Goal: Transaction & Acquisition: Purchase product/service

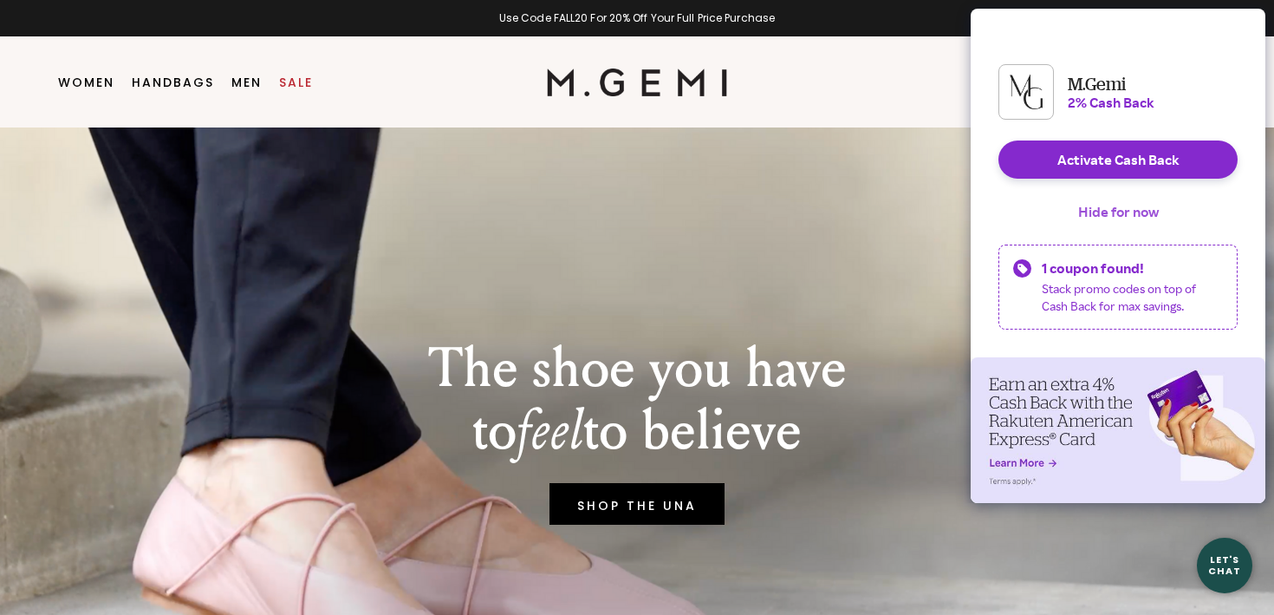
click at [1117, 220] on button "Hide for now" at bounding box center [1119, 211] width 108 height 38
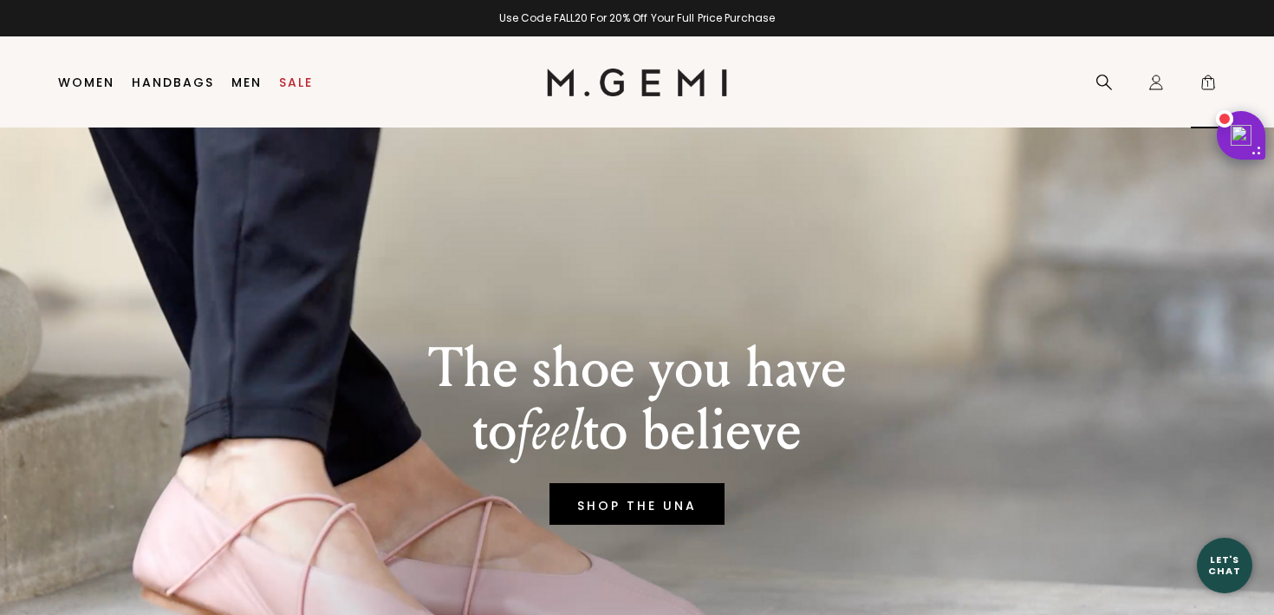
click at [1196, 71] on div "Icons/20x20/bag@2x 1" at bounding box center [1208, 82] width 35 height 91
click at [1208, 79] on span "1" at bounding box center [1208, 85] width 17 height 17
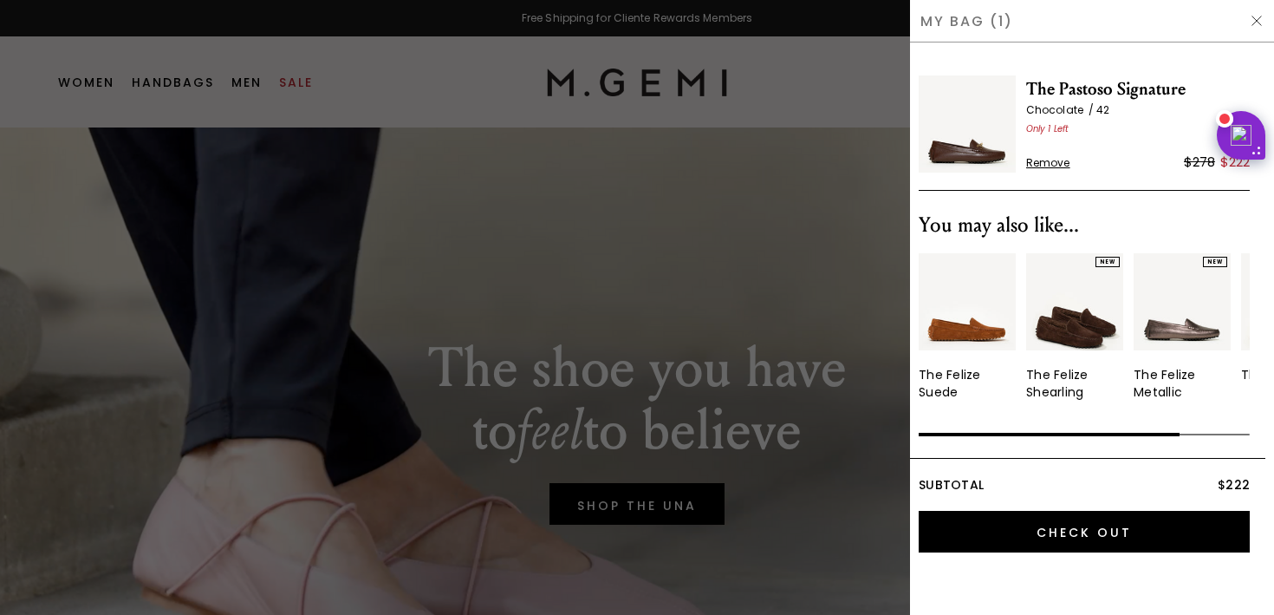
click at [1261, 15] on img at bounding box center [1257, 21] width 14 height 14
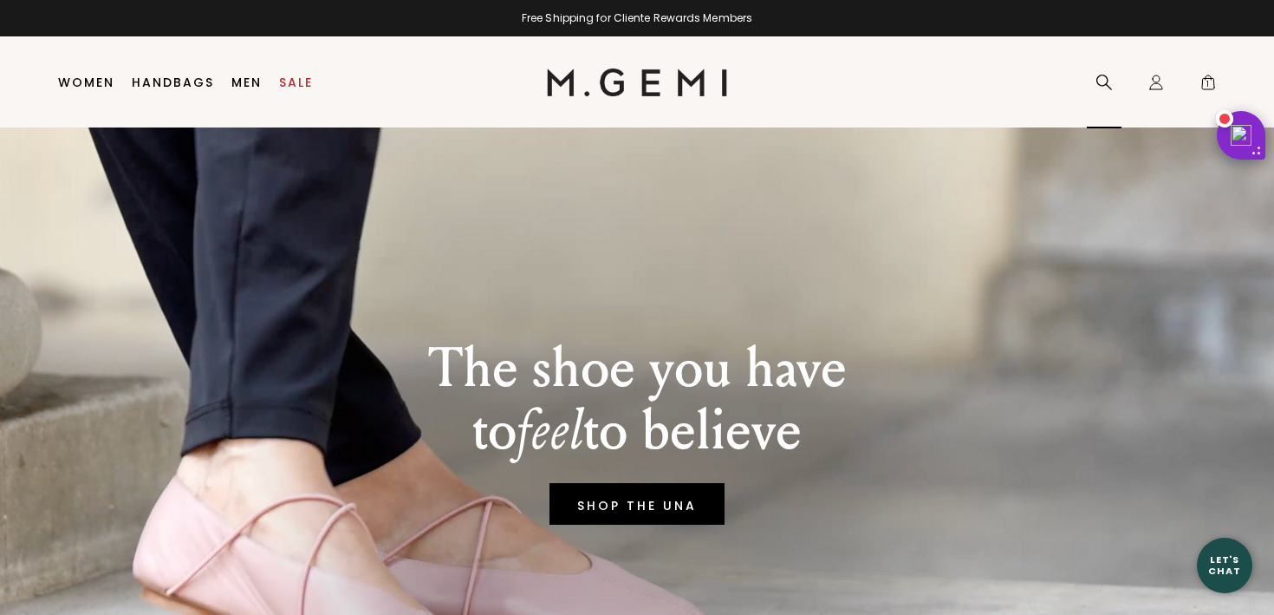
click at [1103, 75] on icon at bounding box center [1104, 82] width 17 height 17
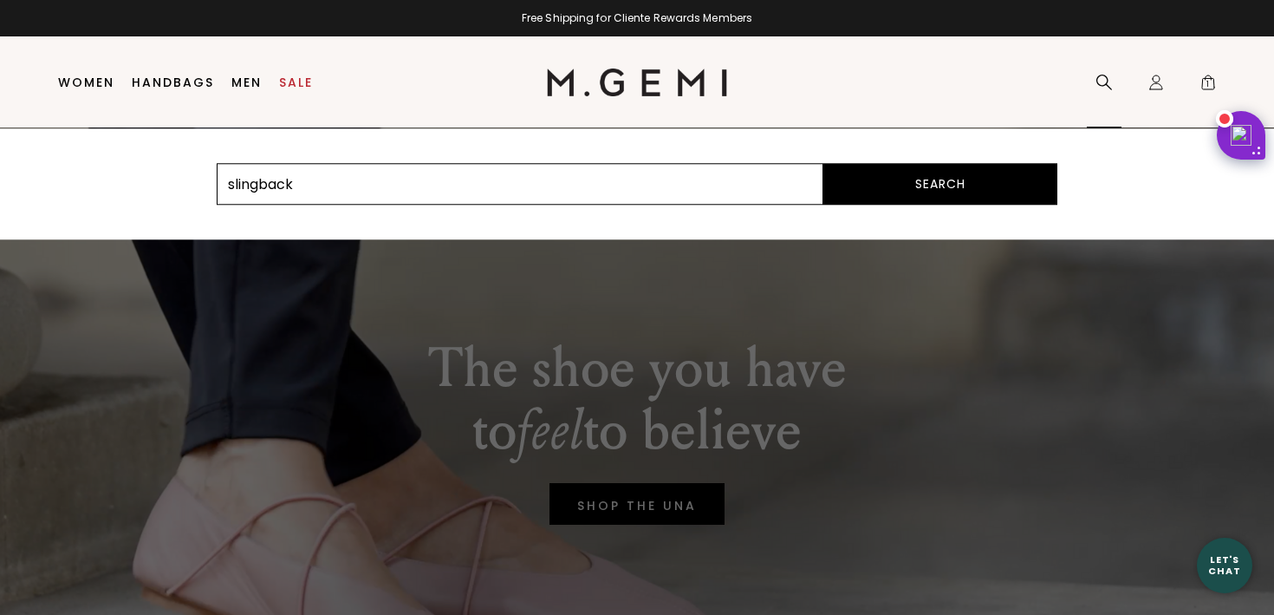
type input "slingback"
click at [824, 163] on button "Search" at bounding box center [941, 184] width 234 height 42
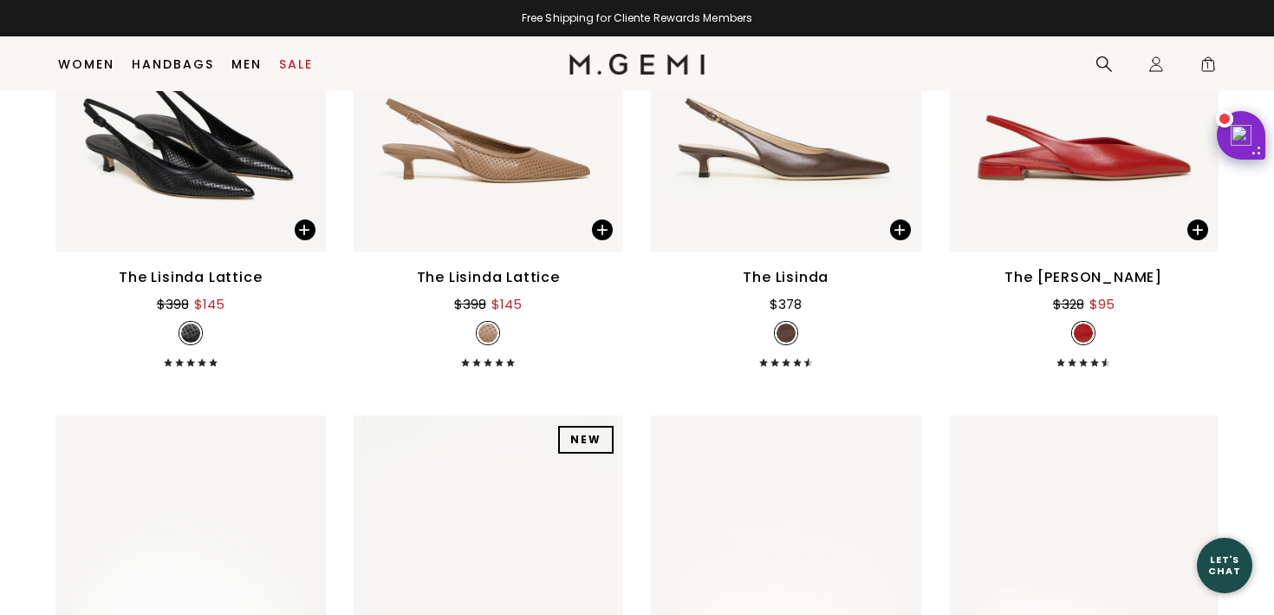
scroll to position [257, 0]
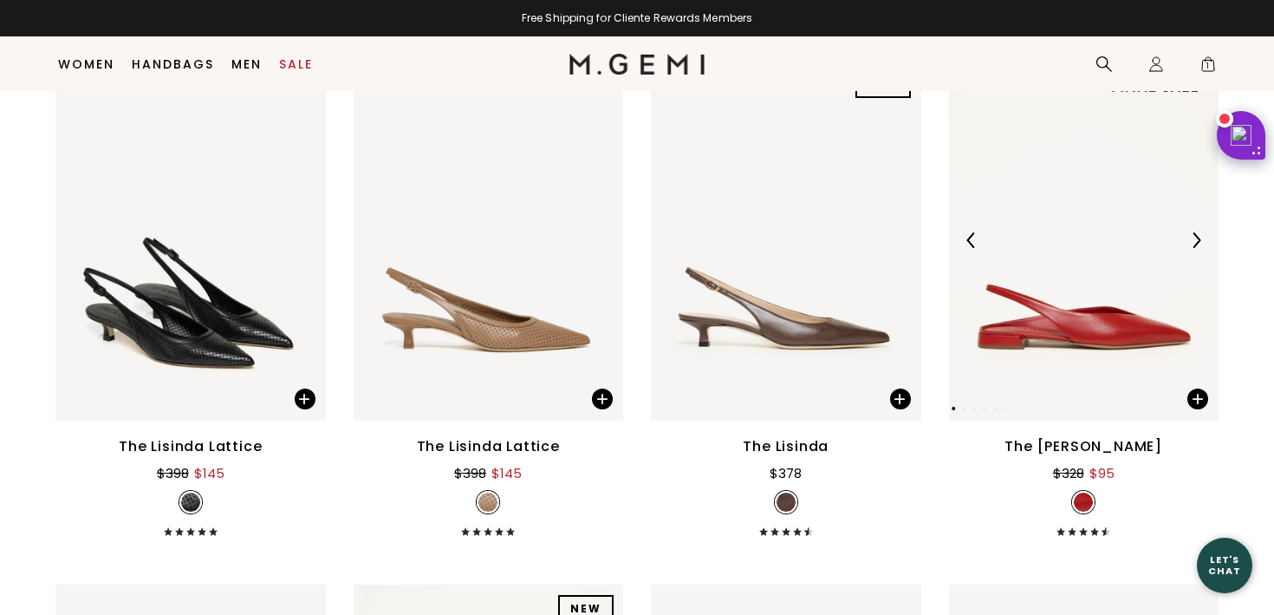
click at [1101, 326] on img at bounding box center [1084, 240] width 270 height 361
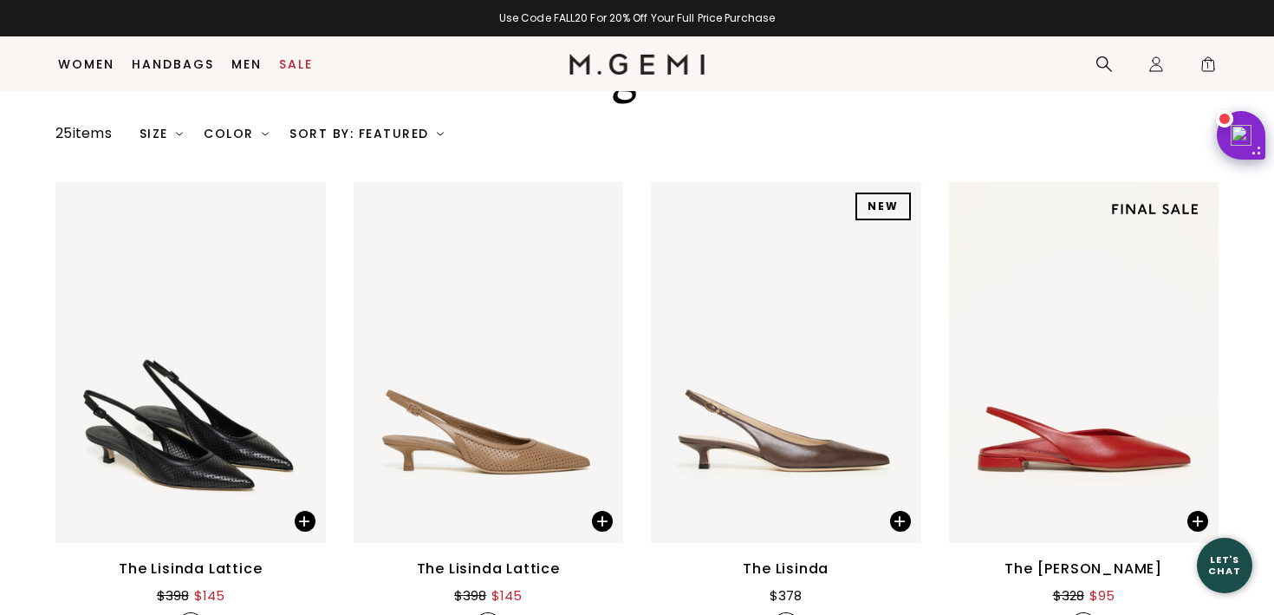
scroll to position [0, 0]
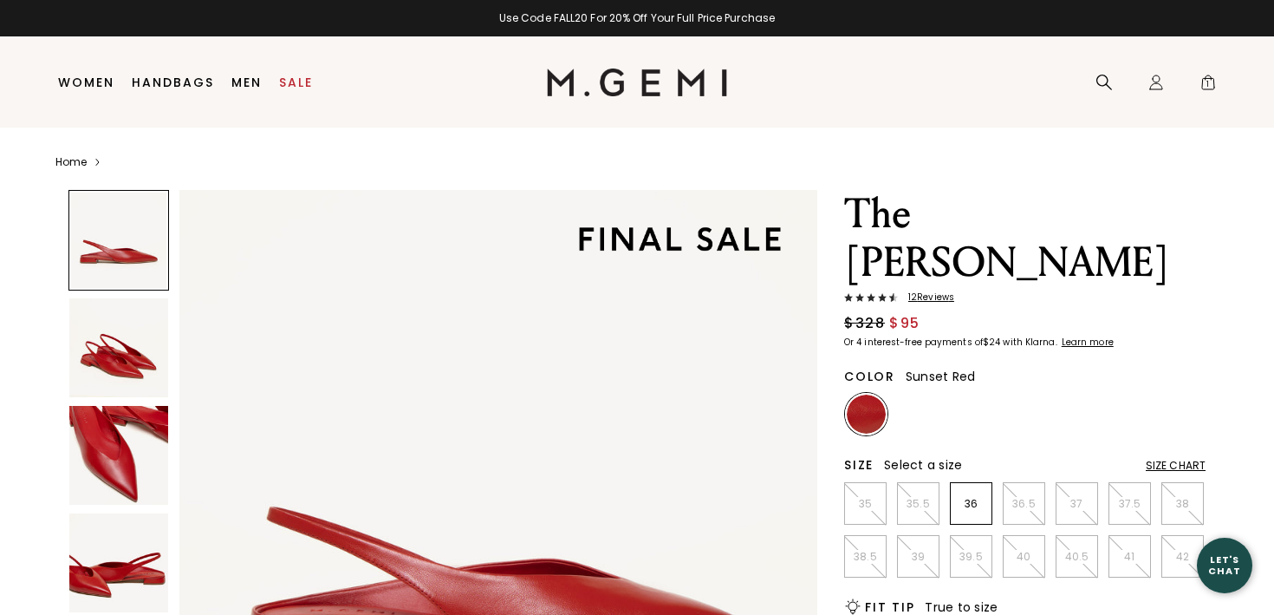
click at [116, 349] on img at bounding box center [118, 347] width 99 height 99
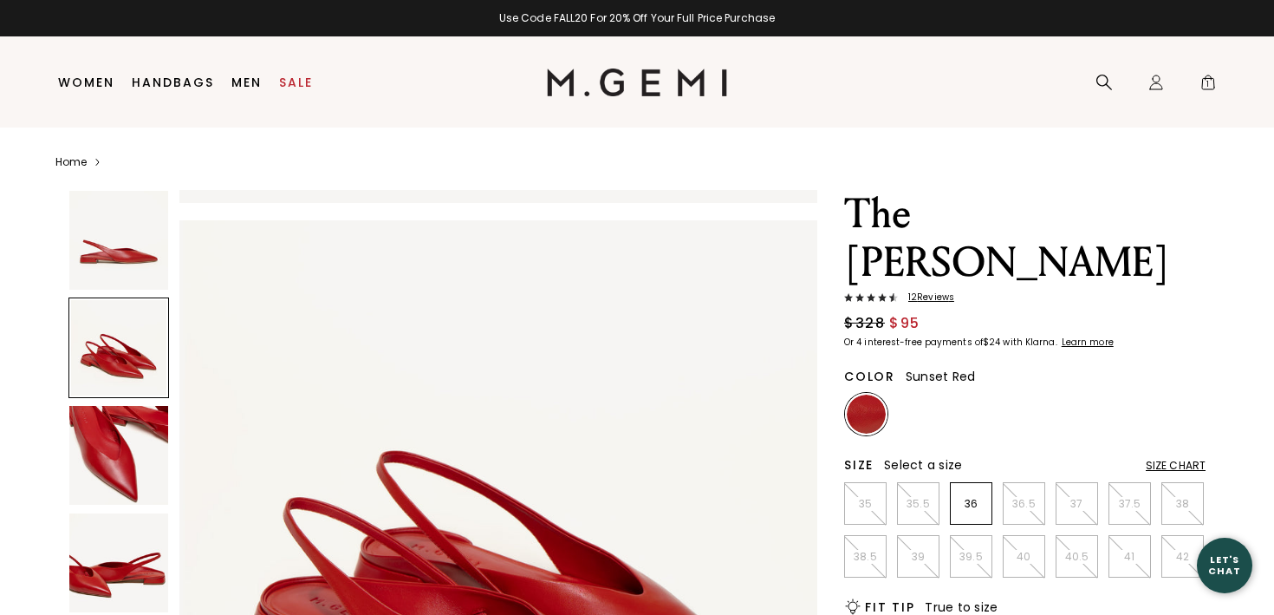
scroll to position [655, 0]
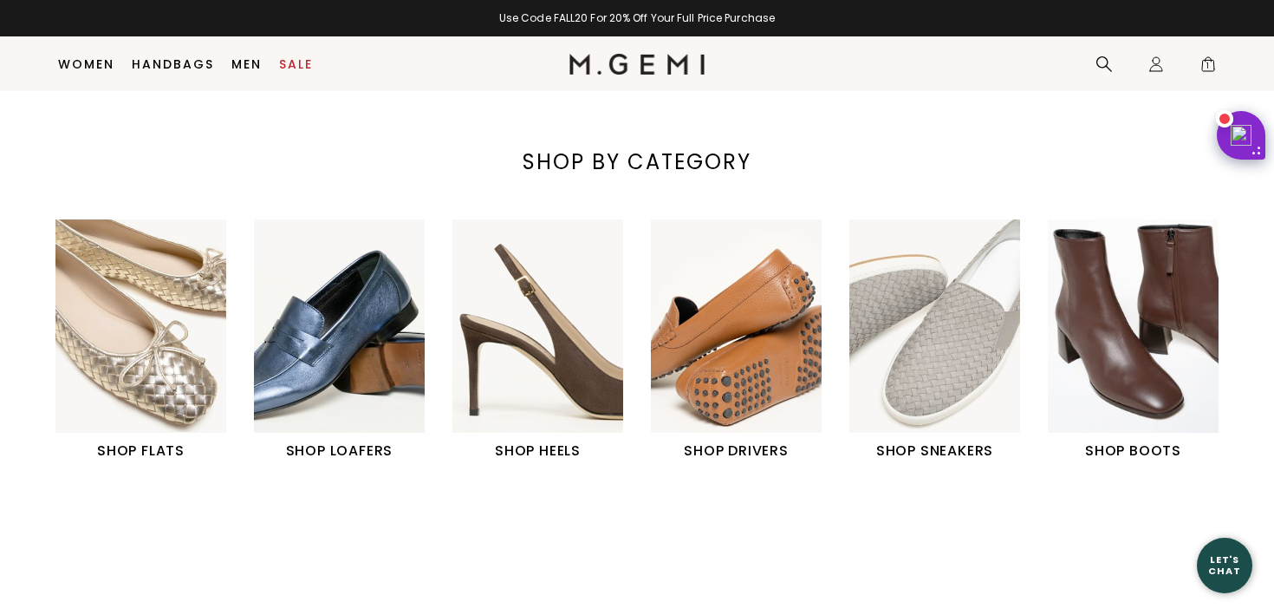
scroll to position [543, 0]
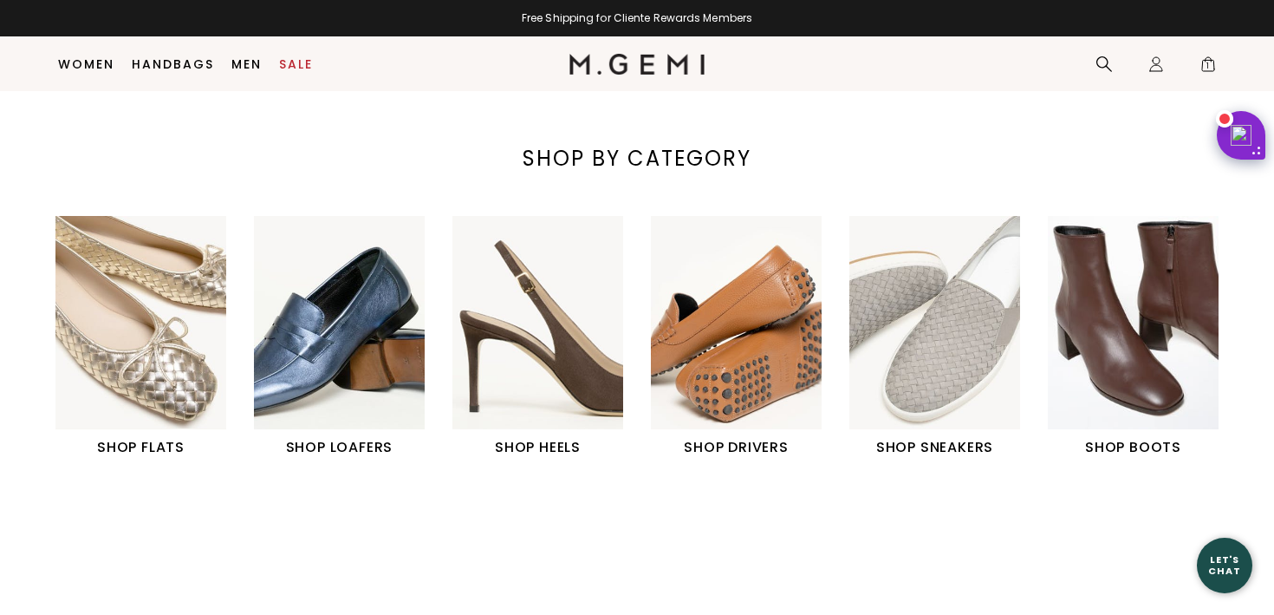
click at [139, 380] on img "1 / 6" at bounding box center [140, 322] width 171 height 213
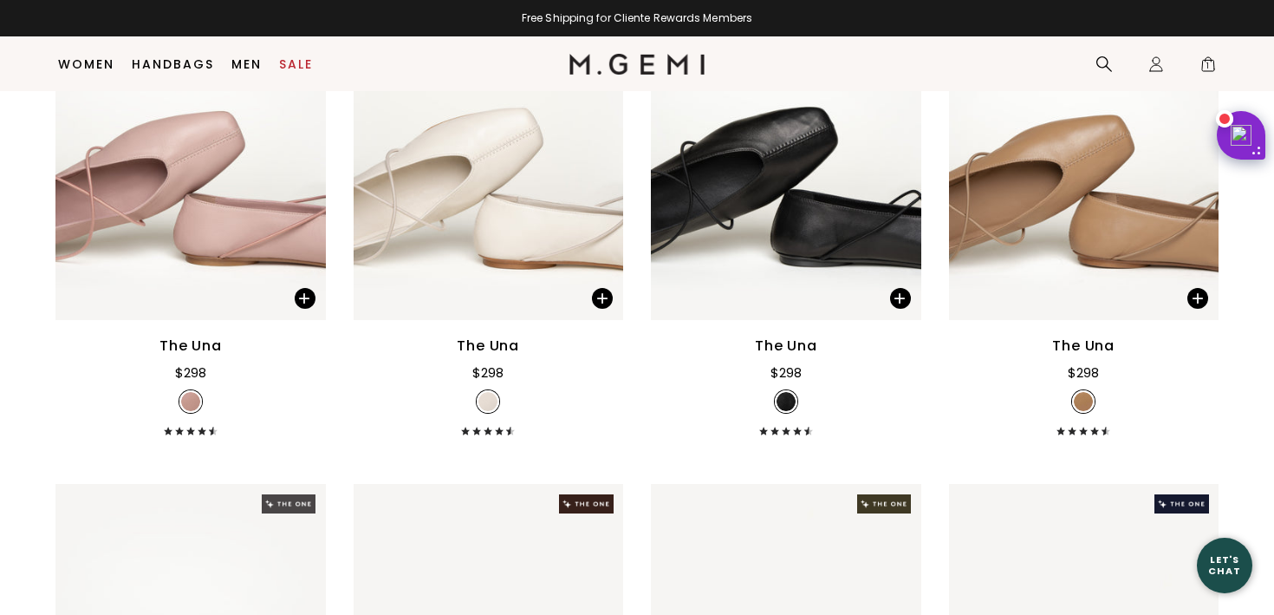
scroll to position [4061, 0]
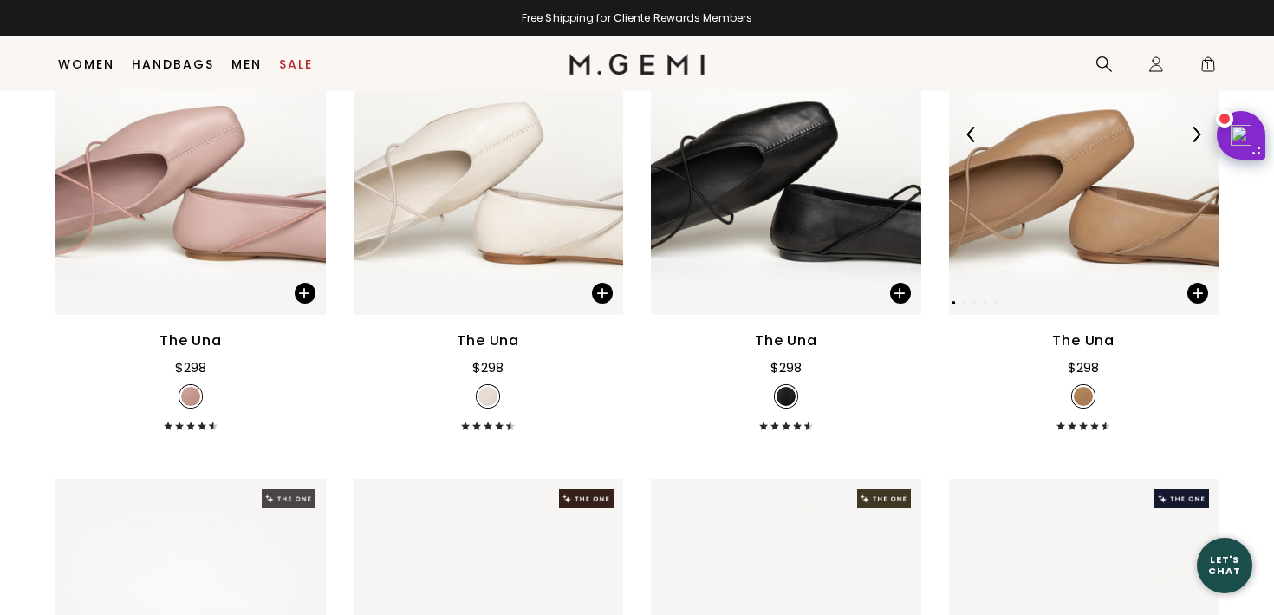
click at [1197, 130] on img at bounding box center [1197, 135] width 16 height 16
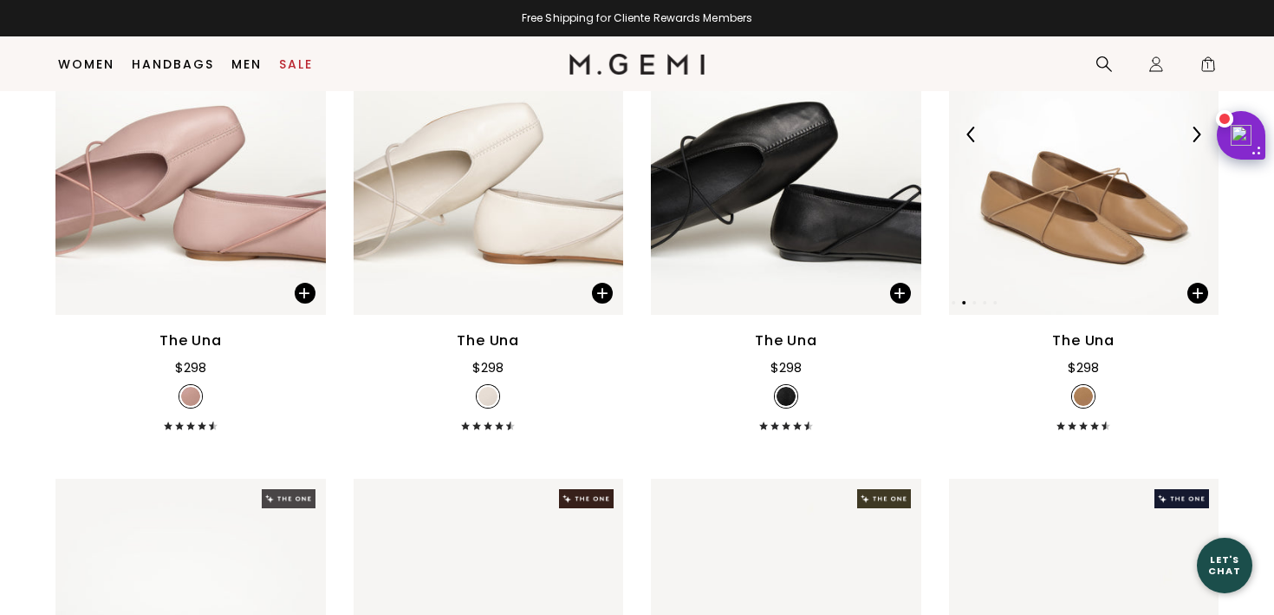
click at [1194, 132] on img at bounding box center [1197, 135] width 16 height 16
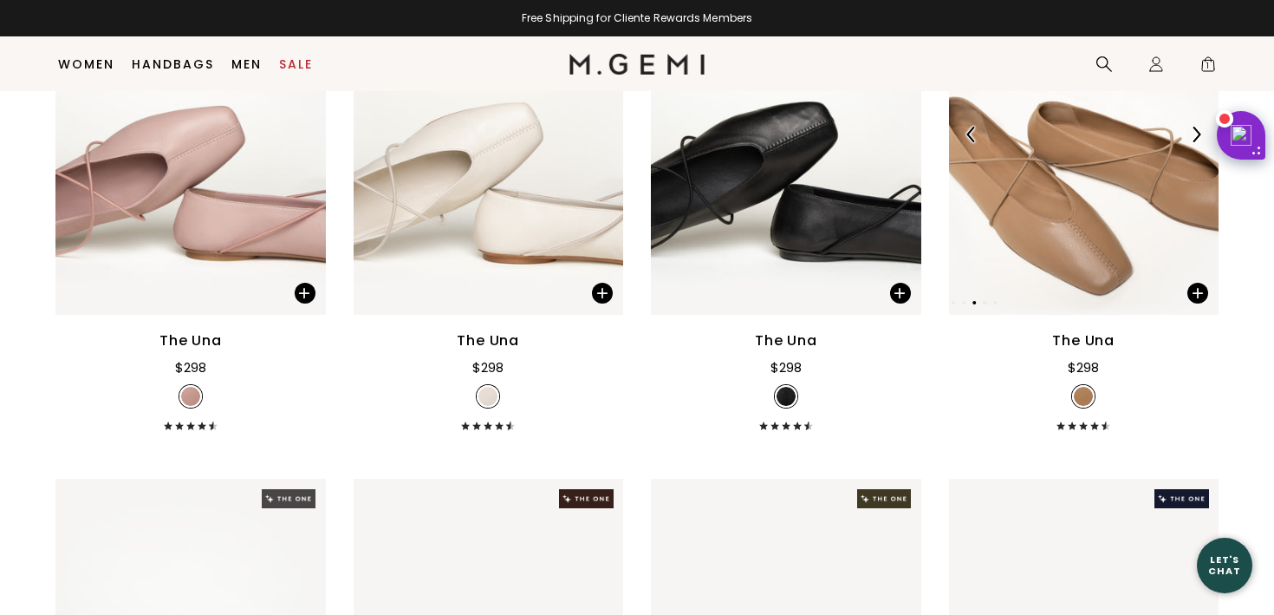
click at [1194, 132] on img at bounding box center [1197, 135] width 16 height 16
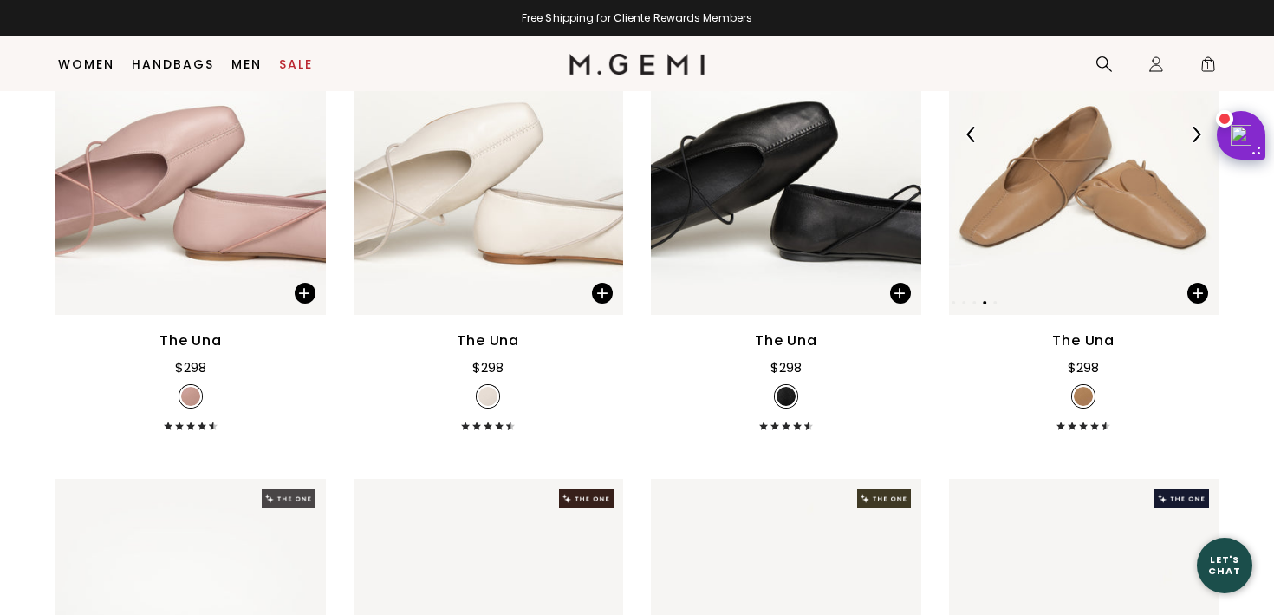
click at [1194, 132] on img at bounding box center [1197, 135] width 16 height 16
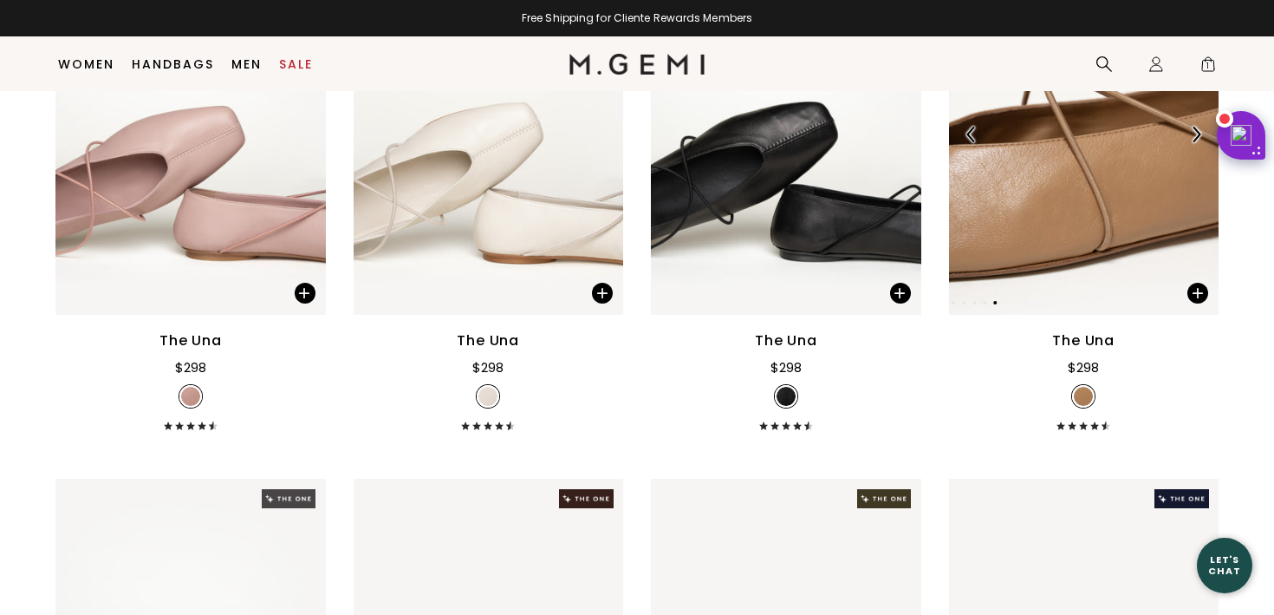
click at [1194, 132] on img at bounding box center [1197, 135] width 16 height 16
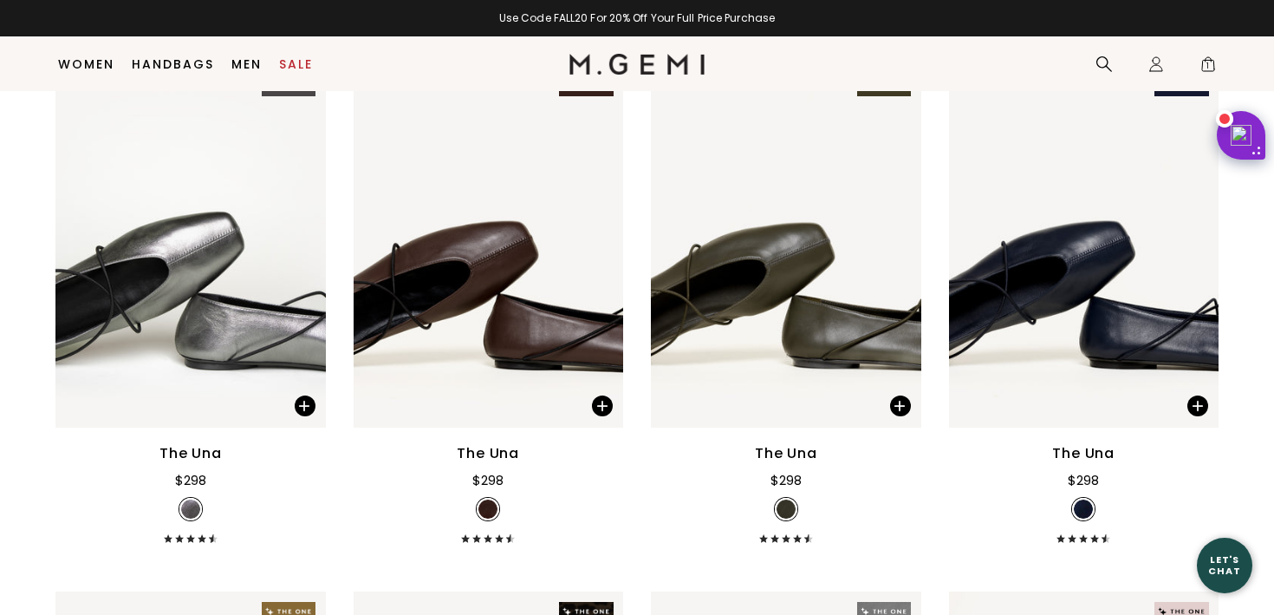
scroll to position [4497, 0]
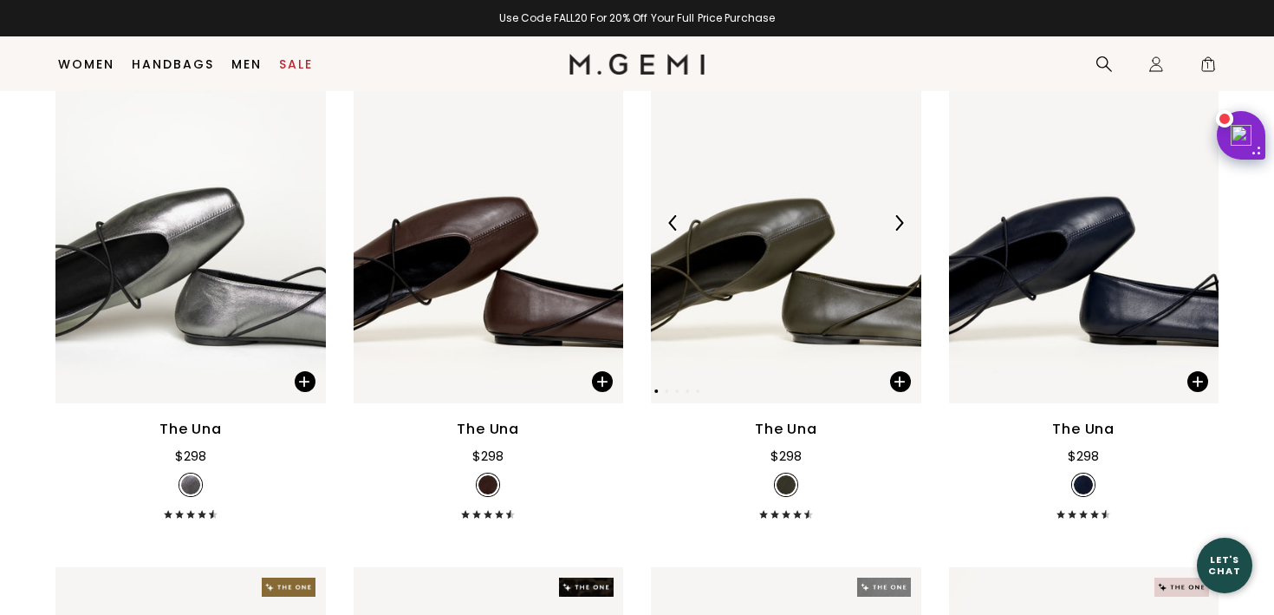
click at [813, 270] on img at bounding box center [786, 222] width 270 height 361
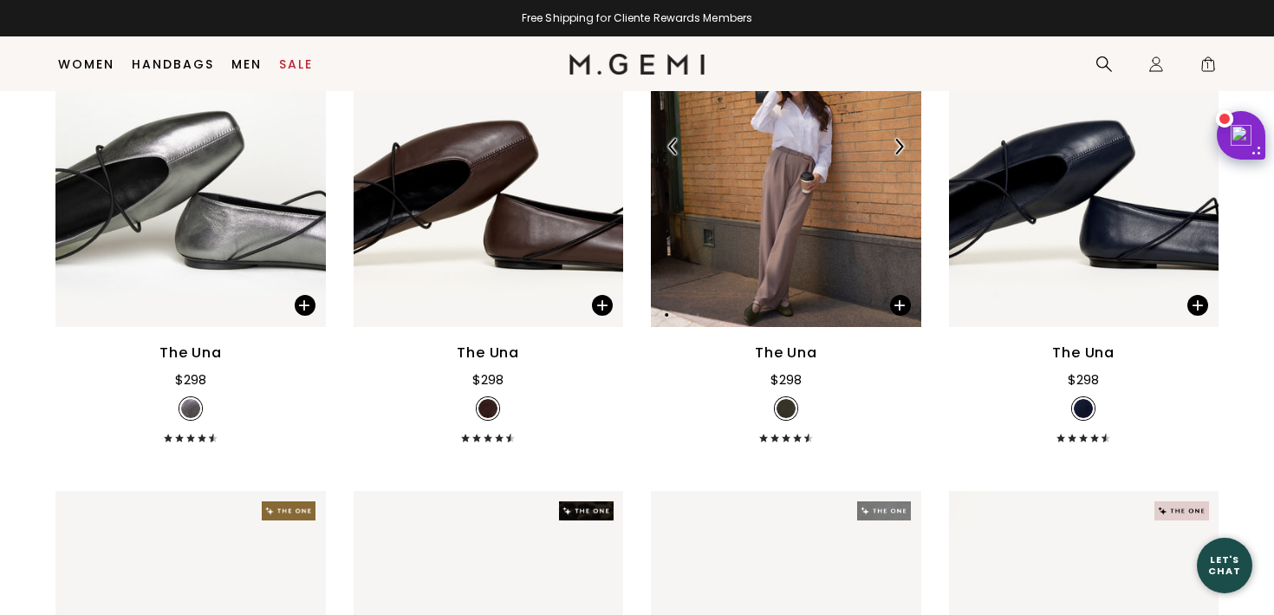
scroll to position [4550, 0]
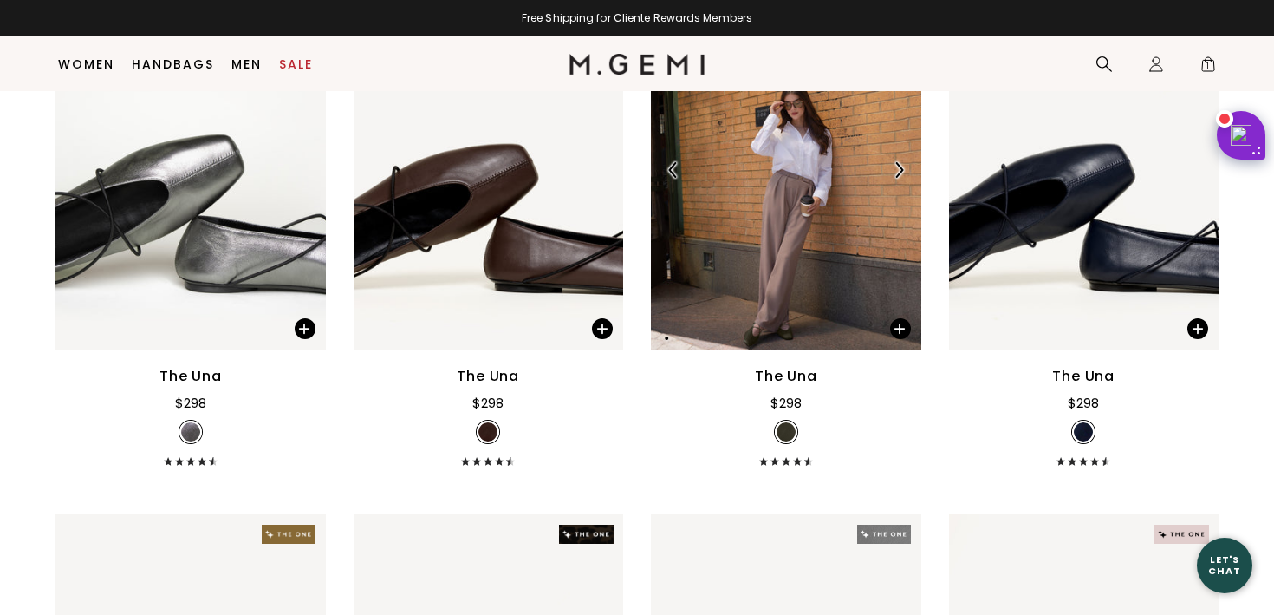
click at [816, 242] on img at bounding box center [786, 170] width 270 height 361
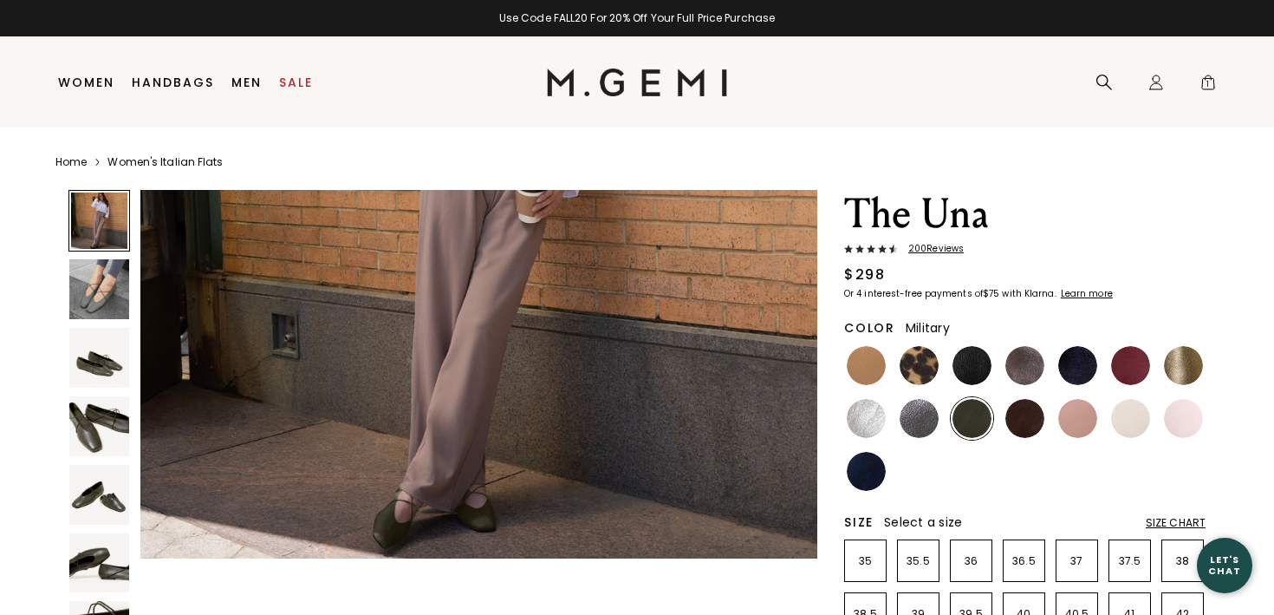
scroll to position [310, 0]
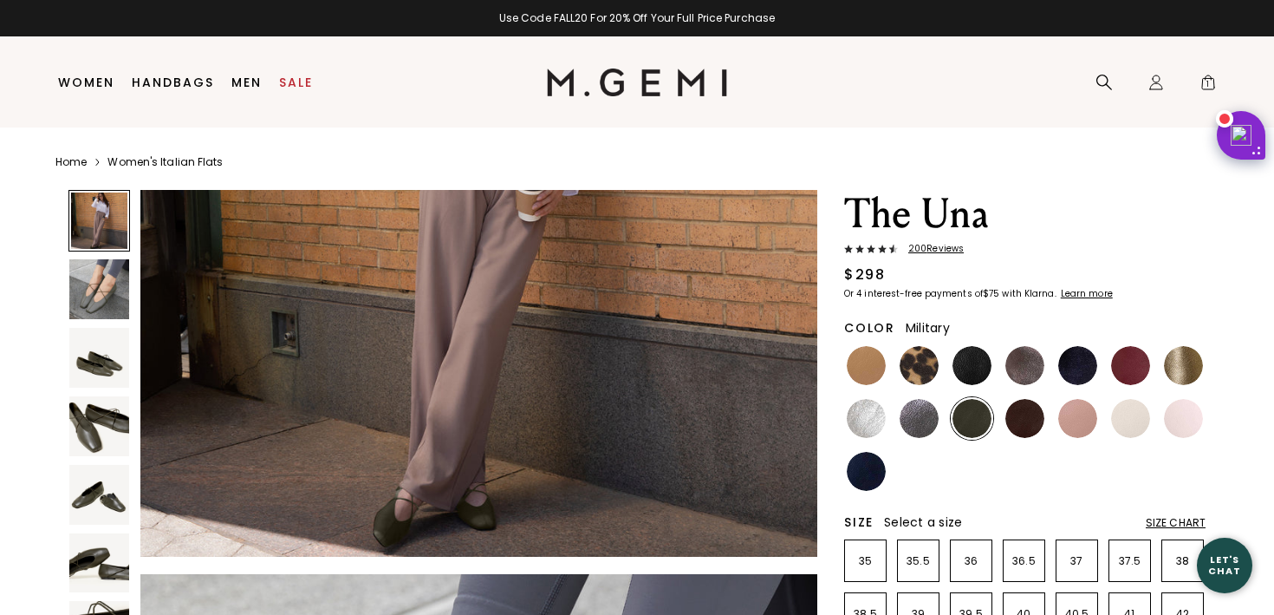
click at [107, 282] on img at bounding box center [99, 289] width 60 height 60
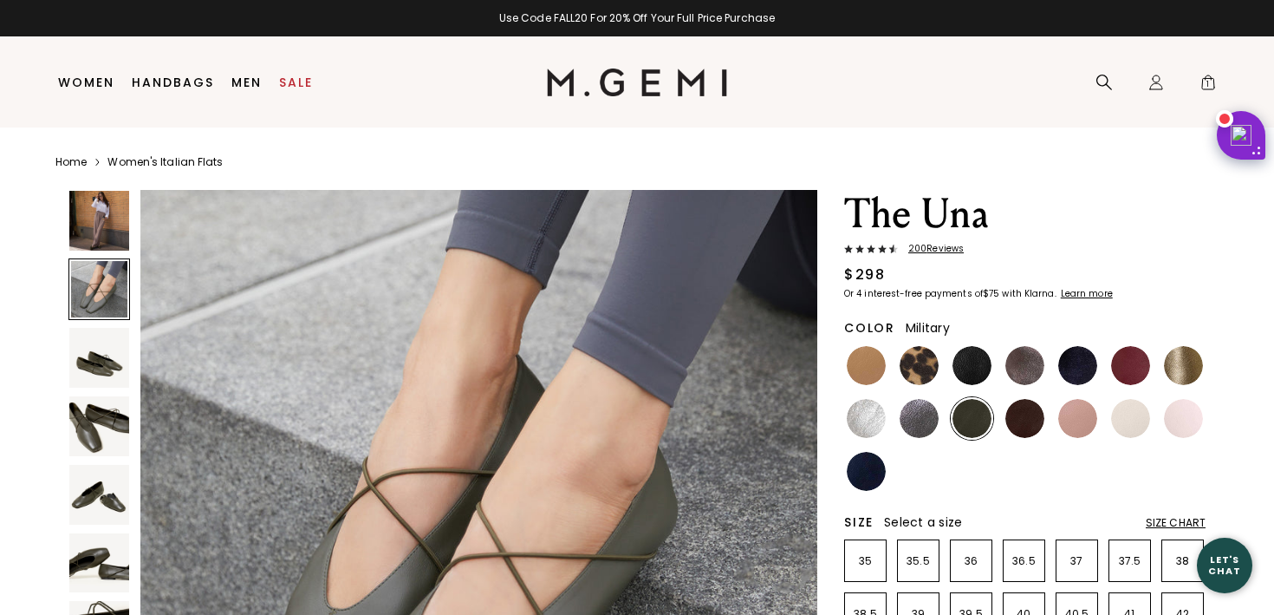
click at [105, 339] on img at bounding box center [99, 358] width 60 height 60
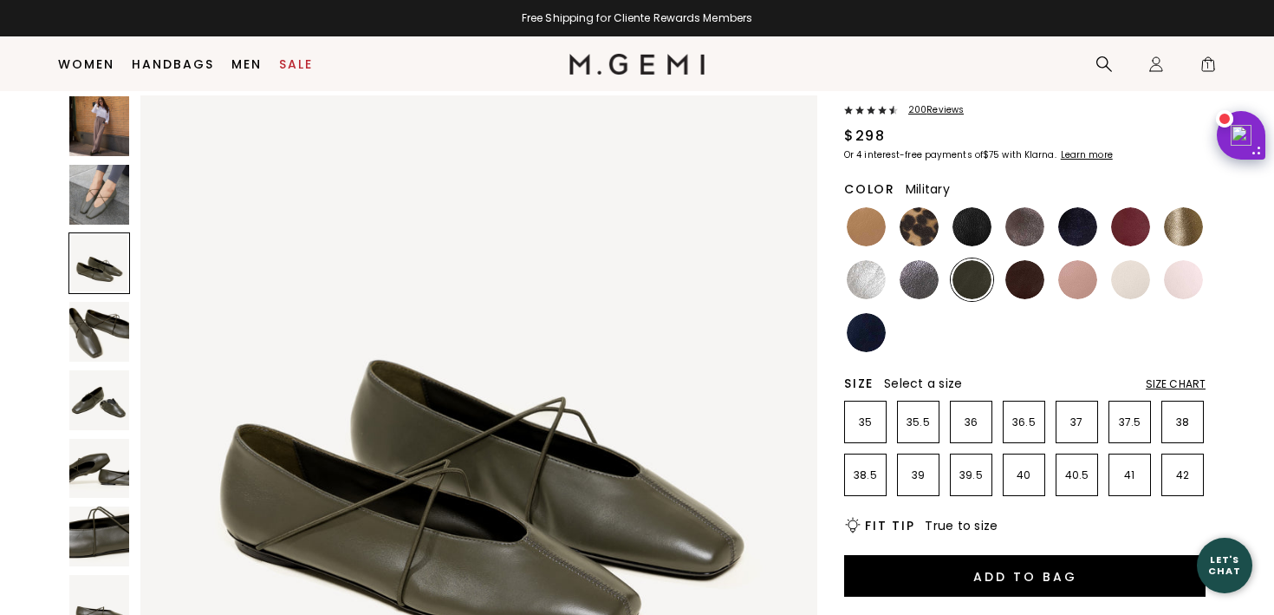
scroll to position [104, 0]
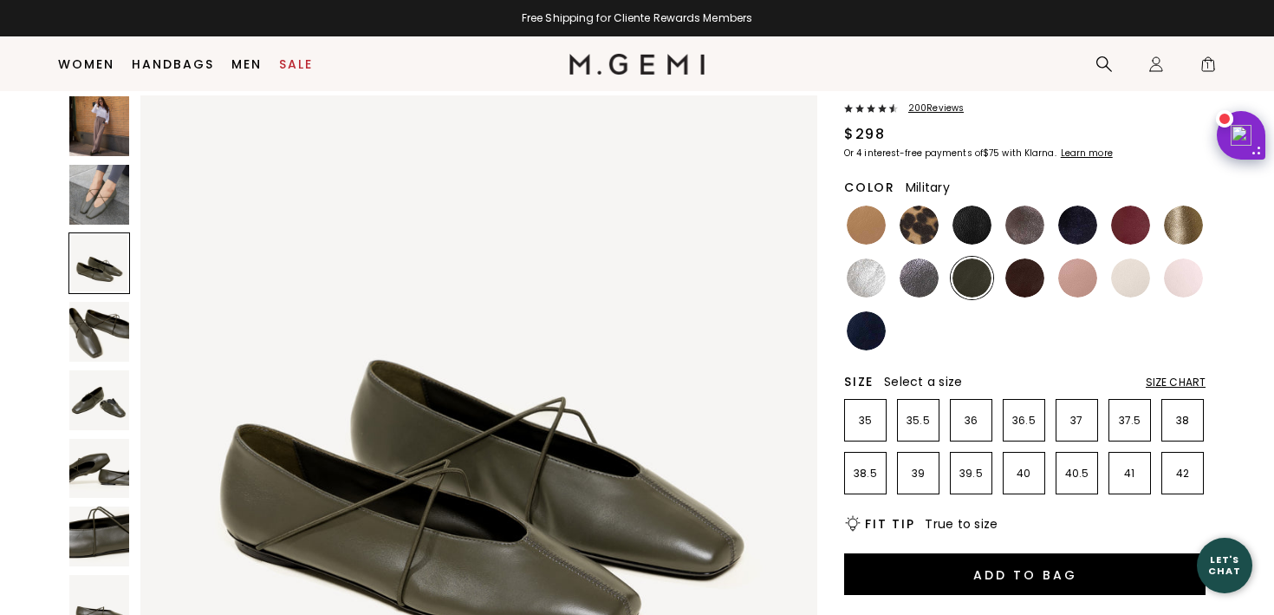
click at [98, 401] on img at bounding box center [99, 400] width 60 height 60
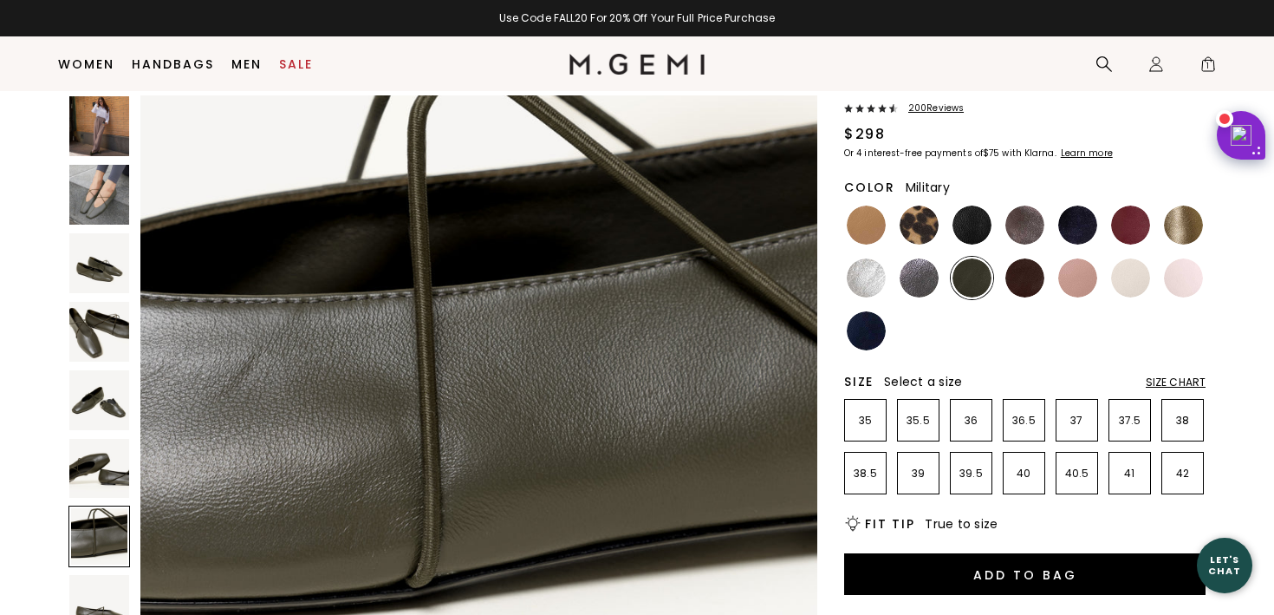
scroll to position [4338, 0]
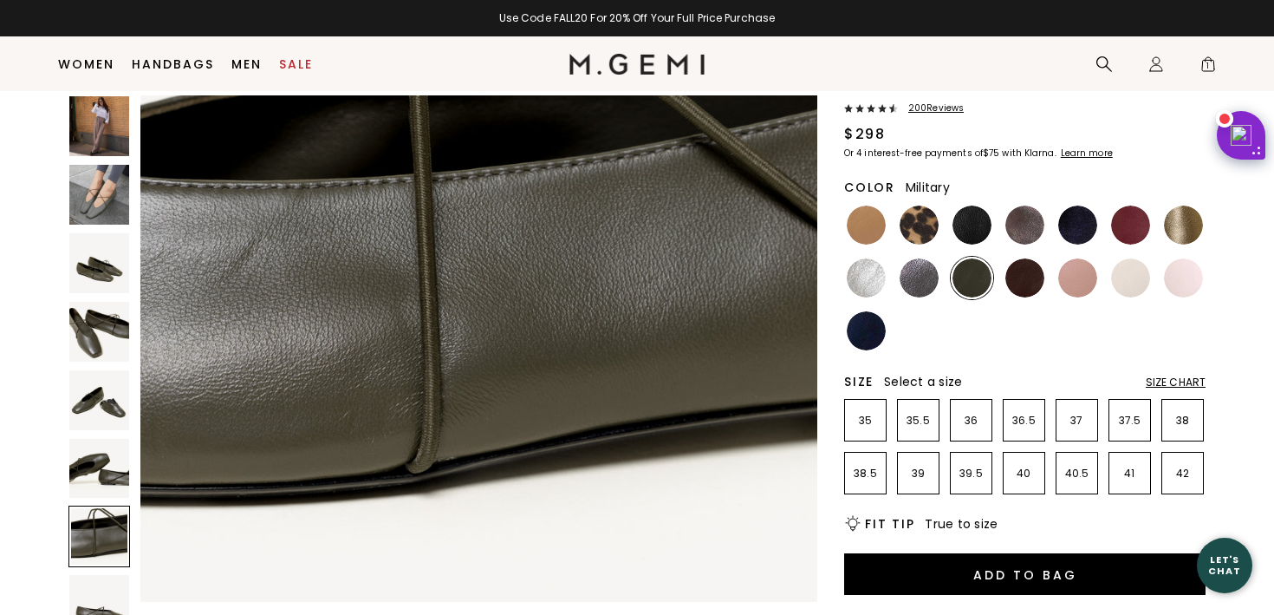
click at [932, 109] on span "200 Review s" at bounding box center [931, 108] width 66 height 10
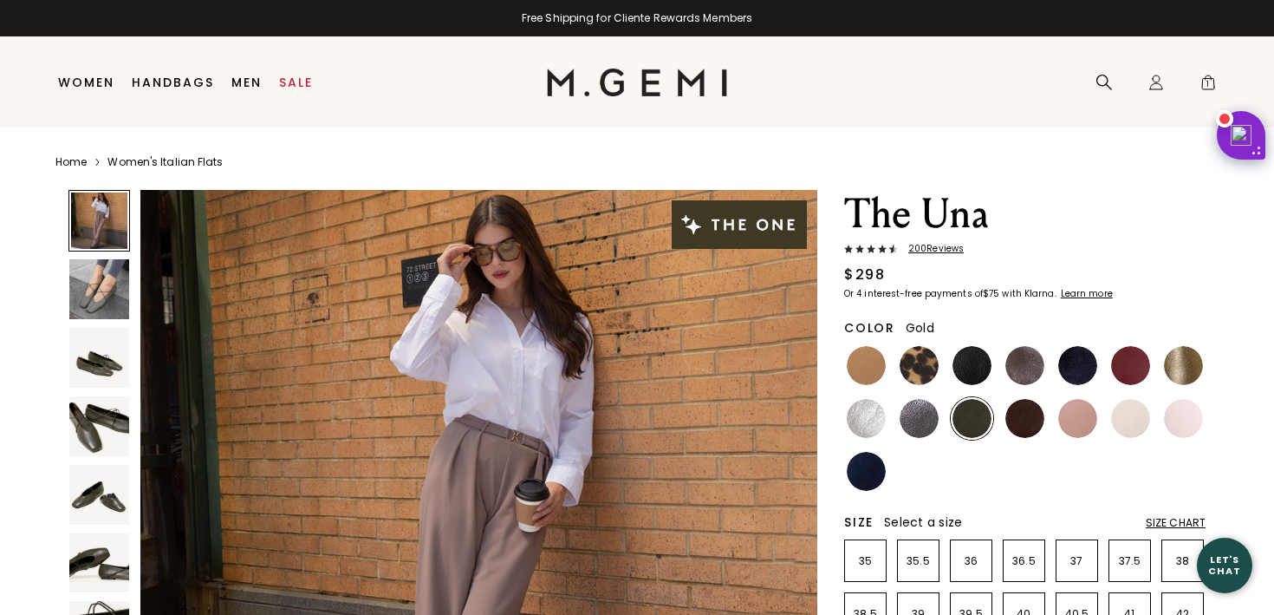
click at [1185, 363] on img at bounding box center [1183, 365] width 39 height 39
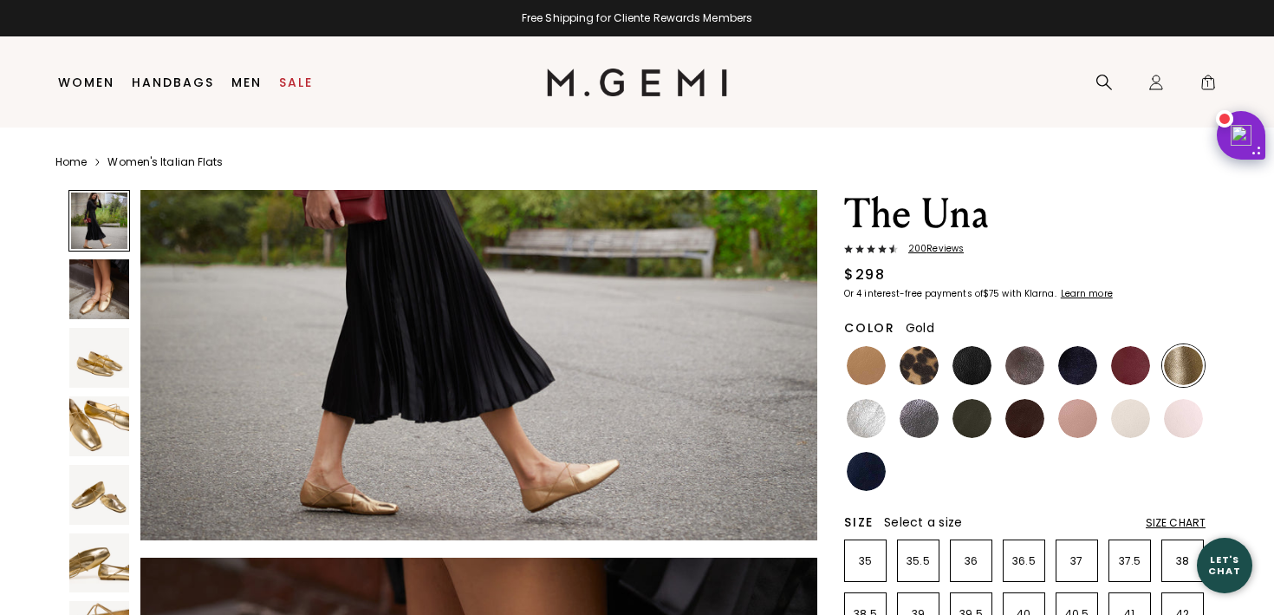
scroll to position [348, 0]
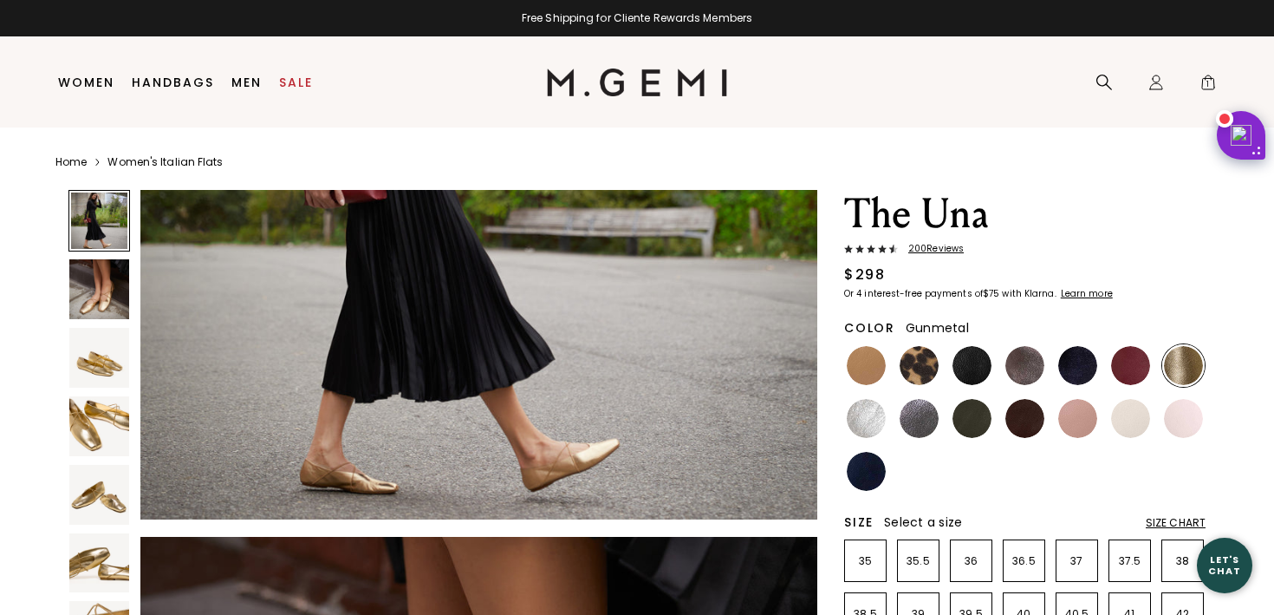
click at [917, 418] on img at bounding box center [919, 418] width 39 height 39
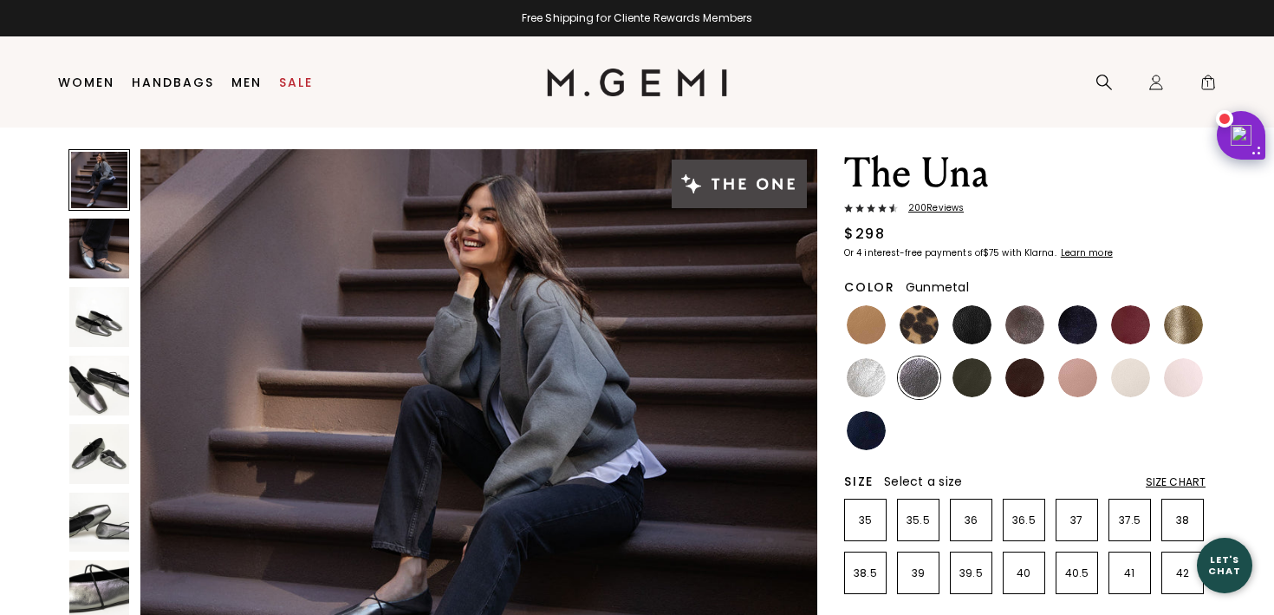
scroll to position [44, 0]
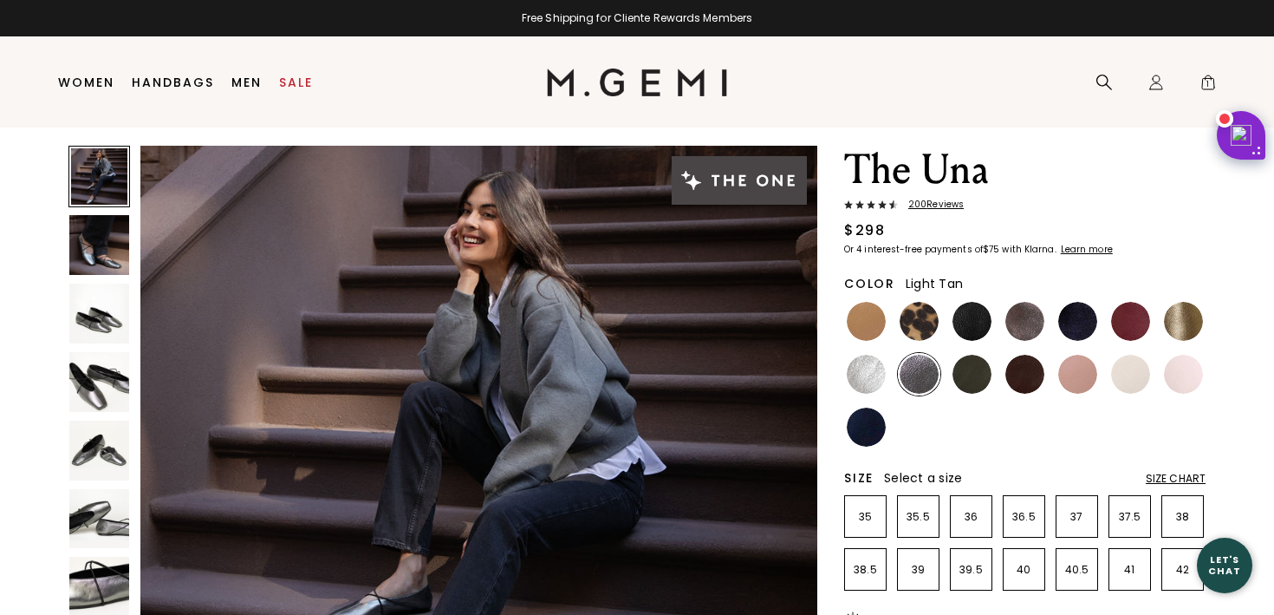
click at [871, 310] on img at bounding box center [866, 321] width 39 height 39
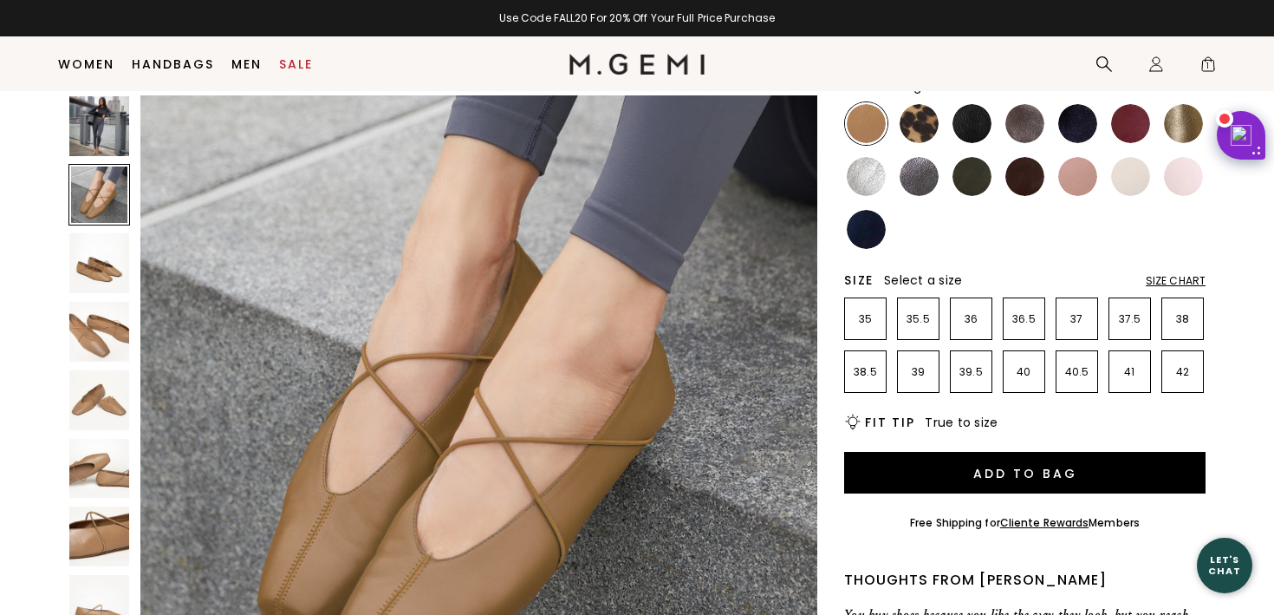
scroll to position [712, 0]
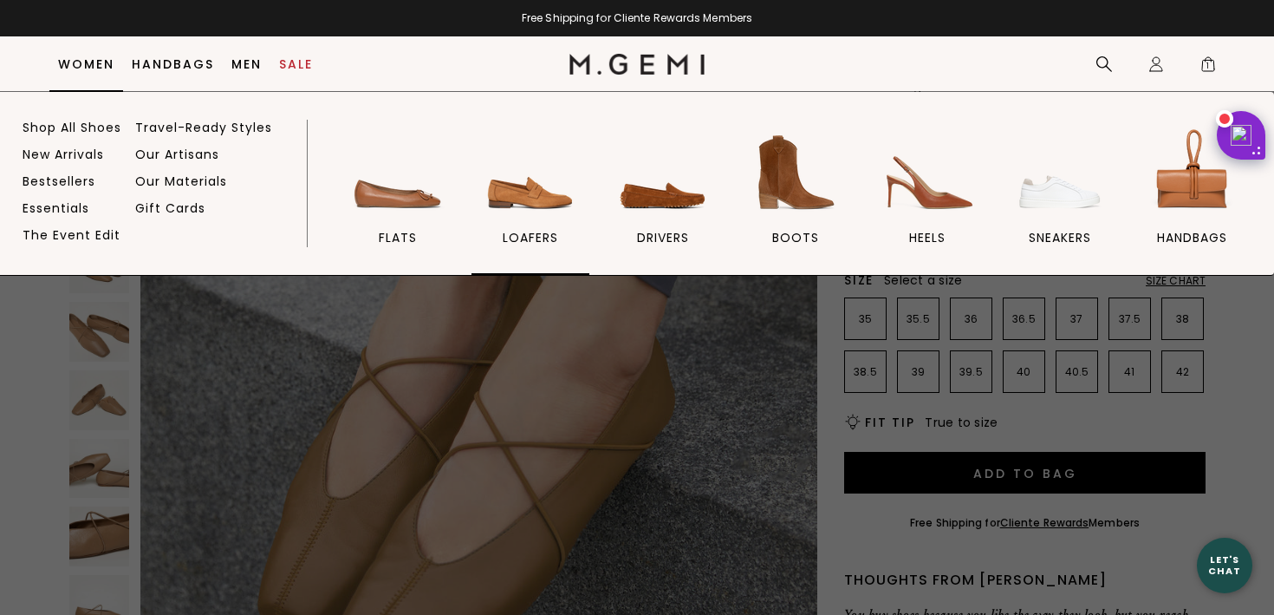
click at [525, 190] on img at bounding box center [530, 172] width 97 height 97
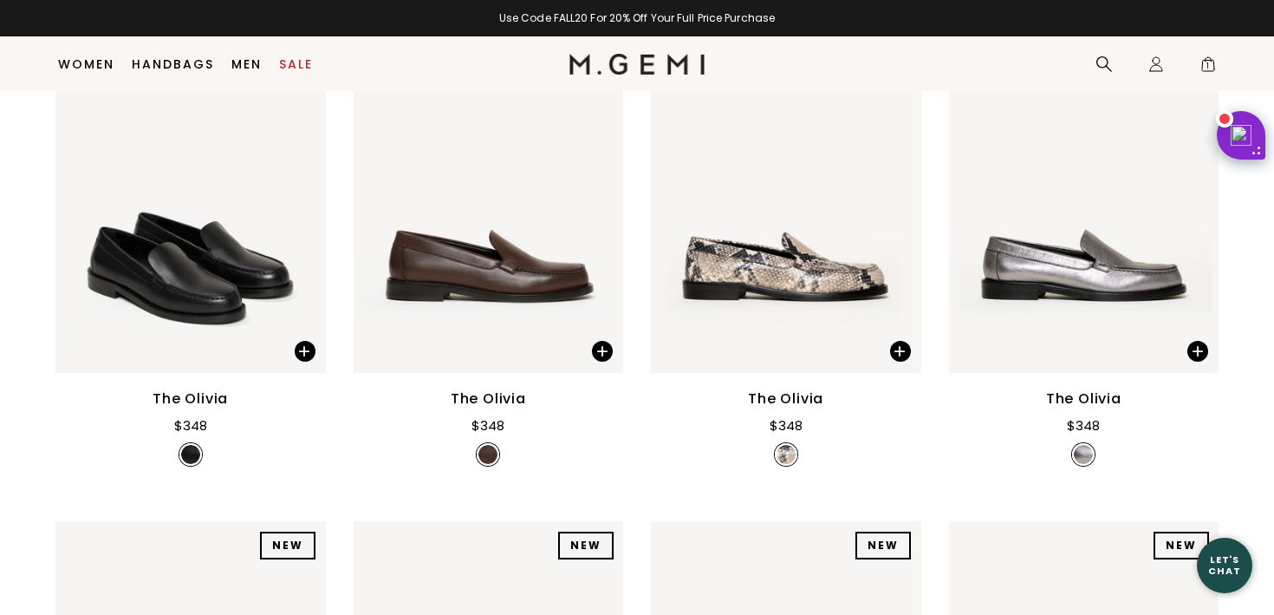
scroll to position [258, 0]
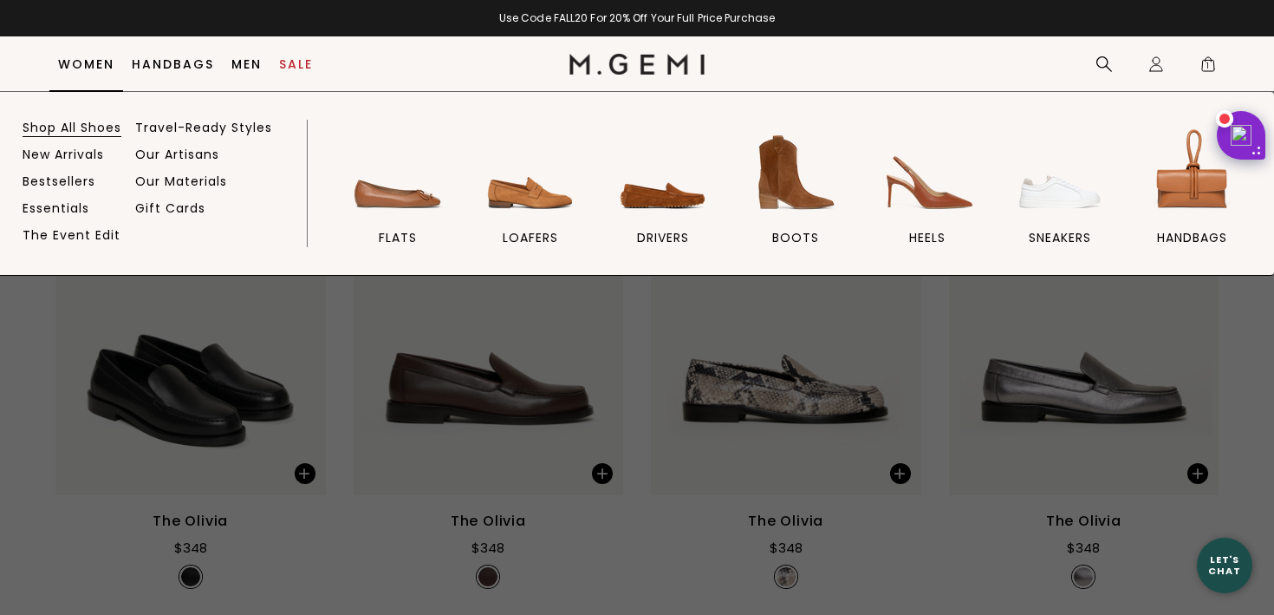
click at [80, 131] on link "Shop All Shoes" at bounding box center [72, 128] width 99 height 16
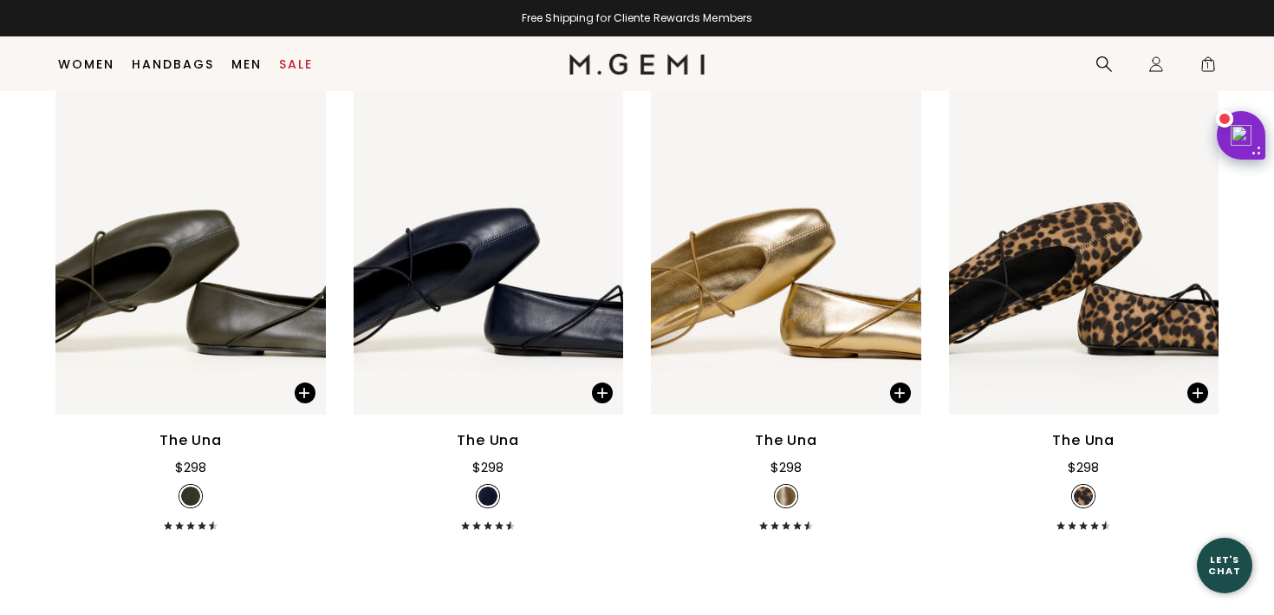
scroll to position [1549, 0]
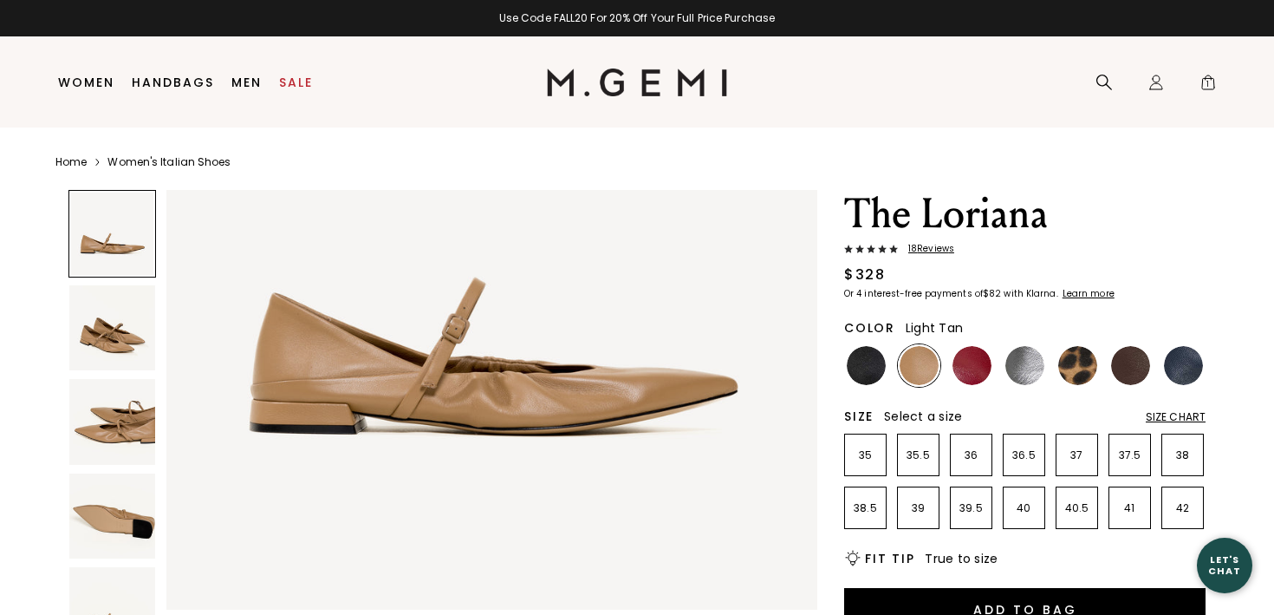
scroll to position [240, 0]
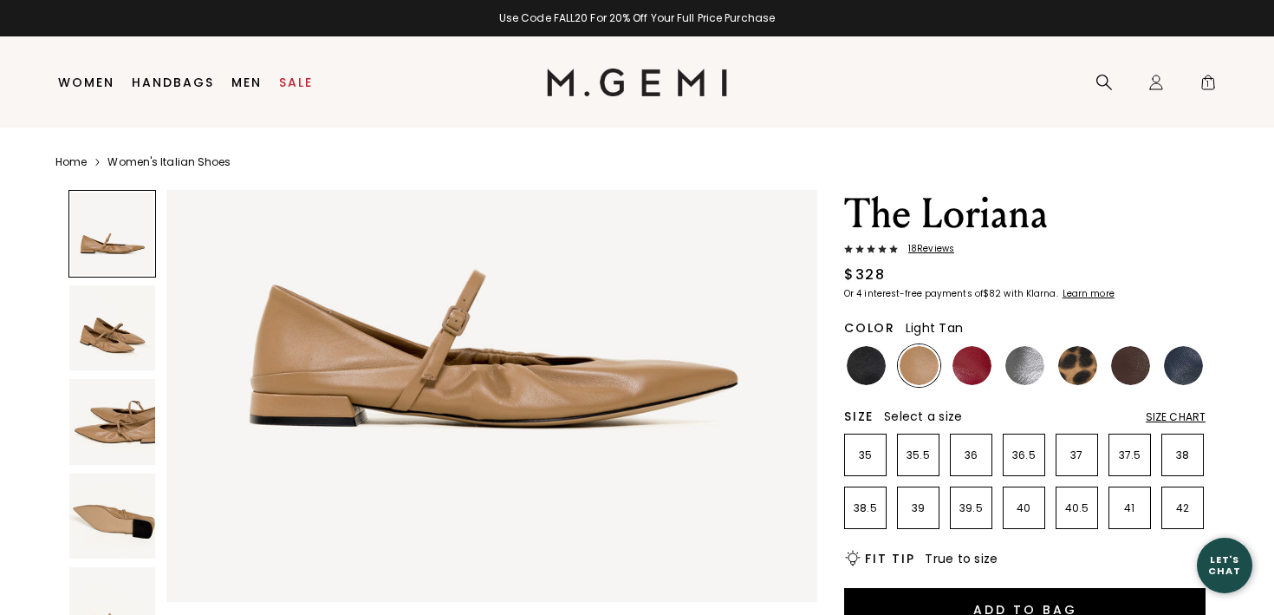
click at [107, 330] on img at bounding box center [112, 328] width 86 height 86
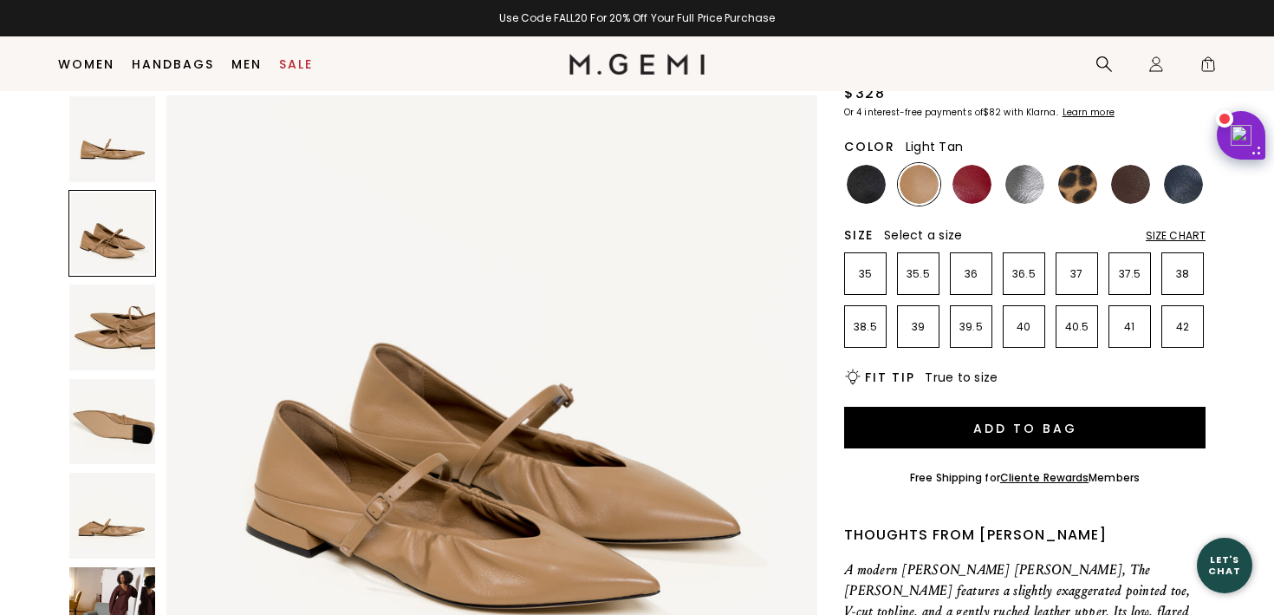
scroll to position [147, 0]
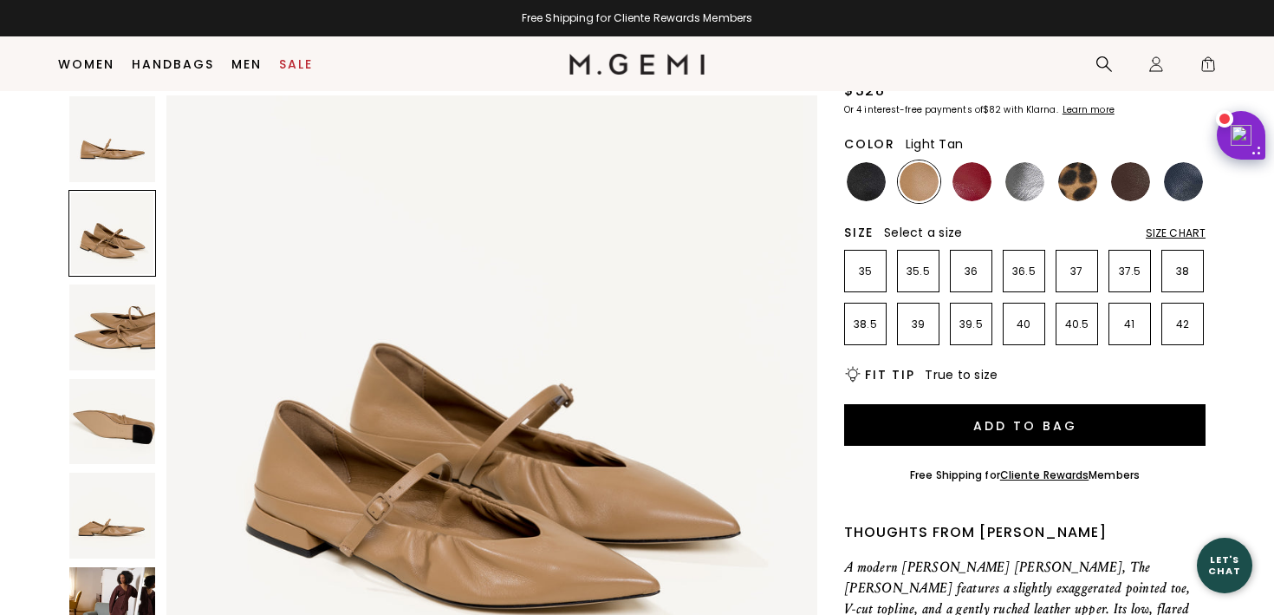
click at [113, 579] on img at bounding box center [112, 610] width 86 height 86
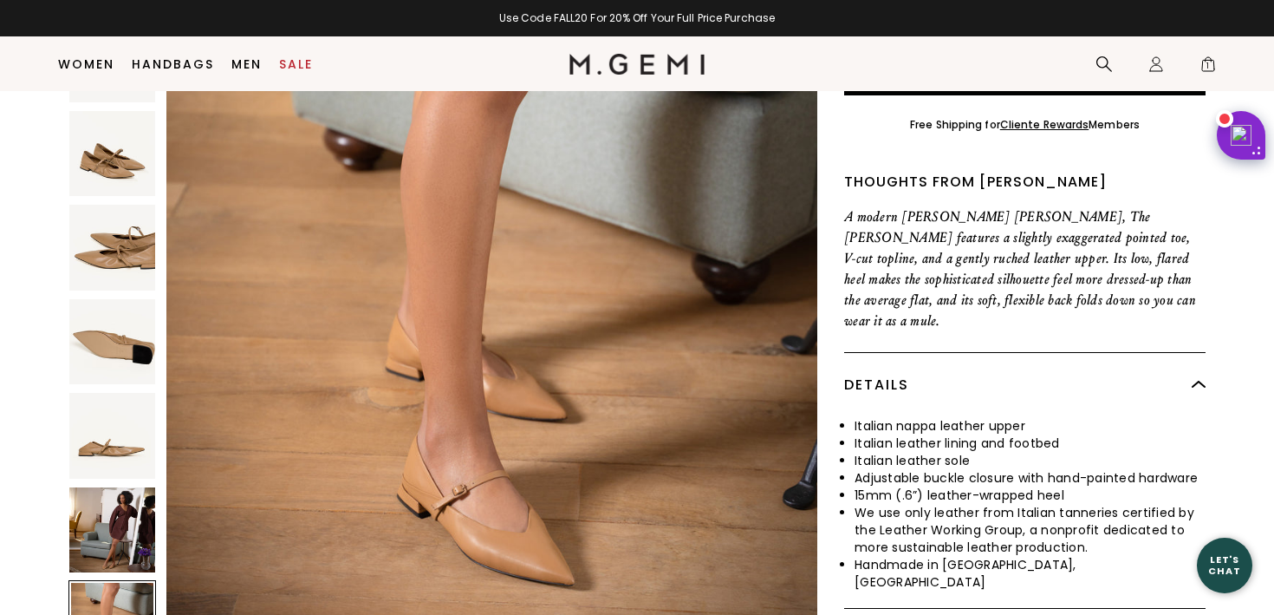
scroll to position [498, 0]
click at [114, 498] on img at bounding box center [112, 528] width 86 height 86
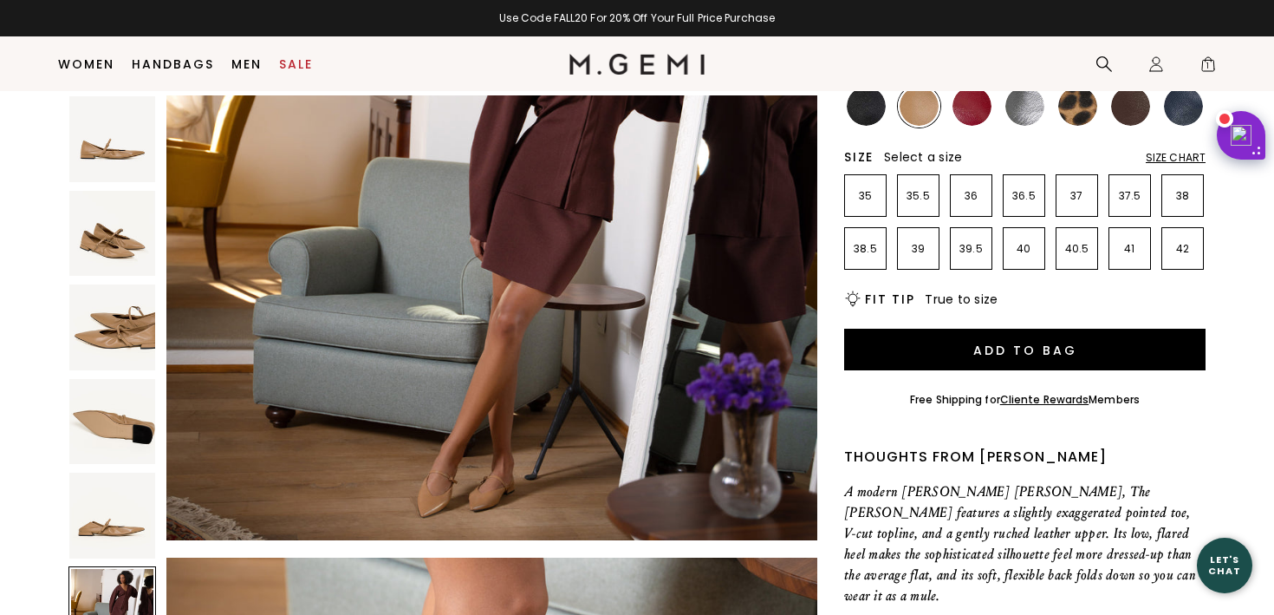
scroll to position [3516, 0]
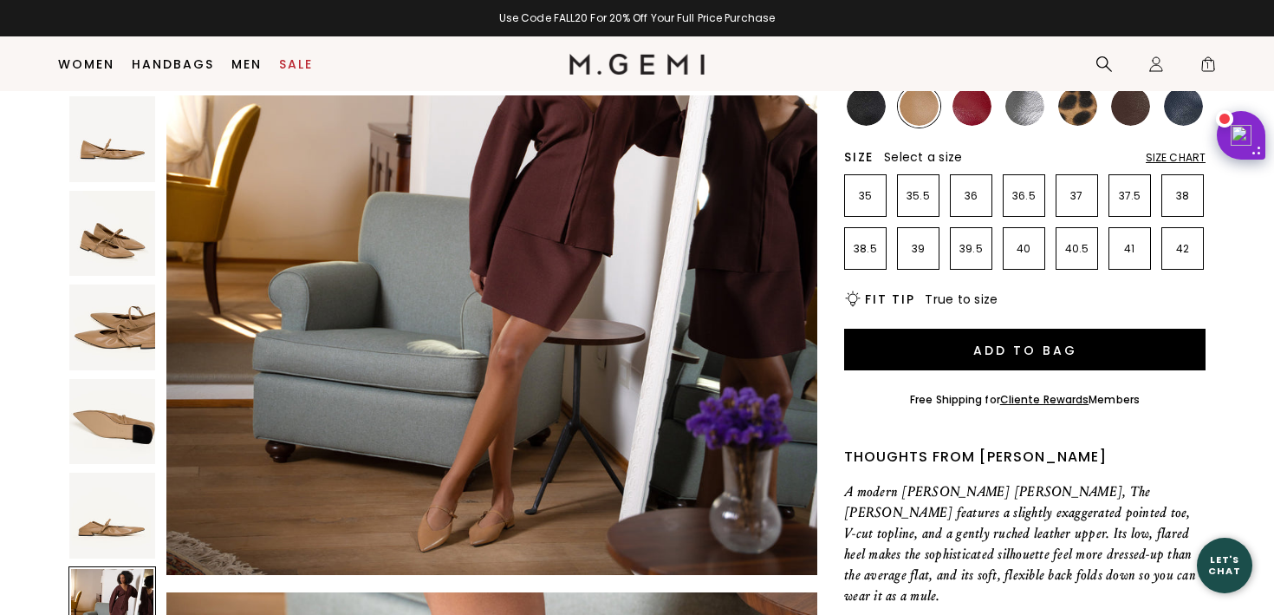
click at [1179, 153] on div "Size Chart" at bounding box center [1176, 158] width 60 height 14
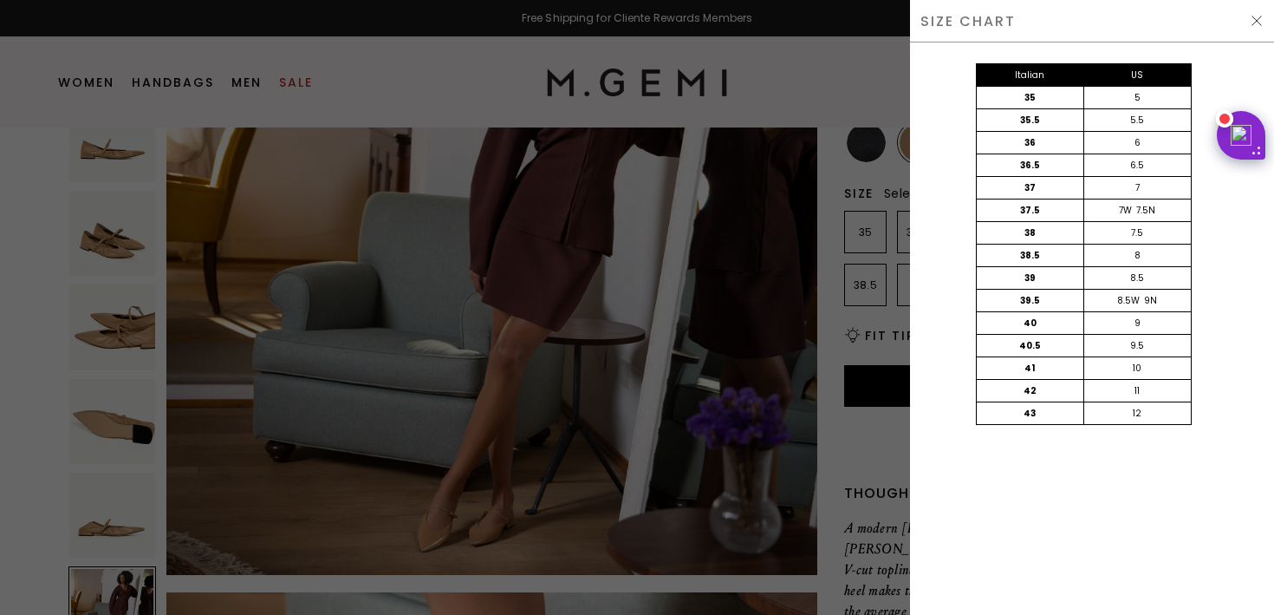
click at [1253, 23] on img at bounding box center [1257, 21] width 14 height 14
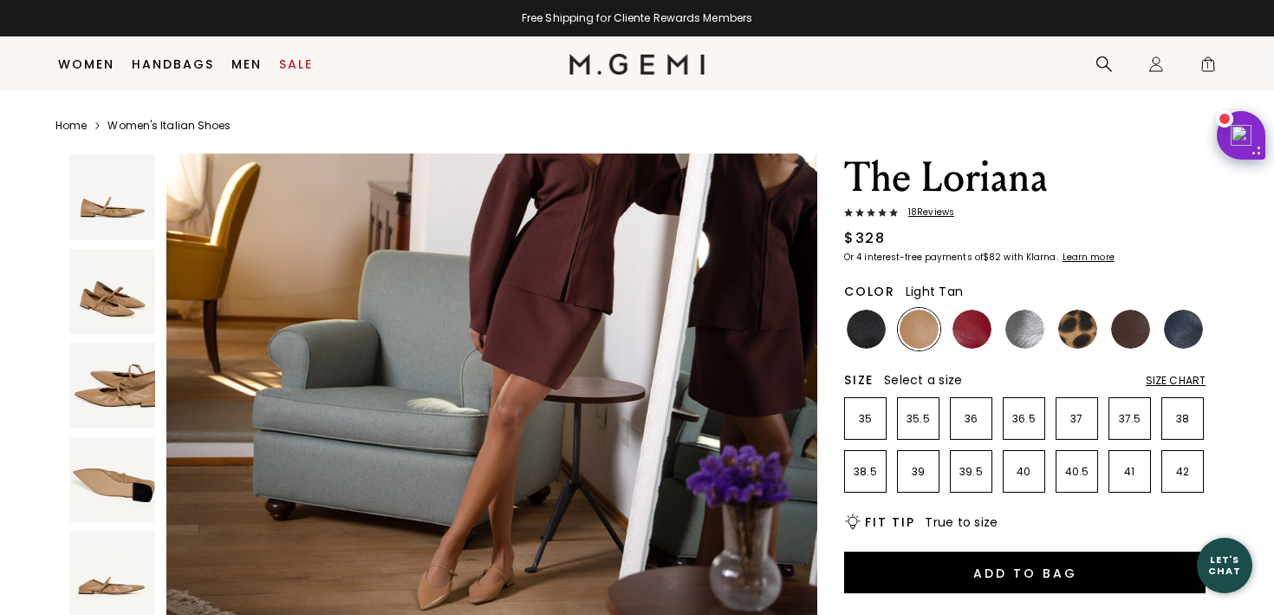
scroll to position [186, 0]
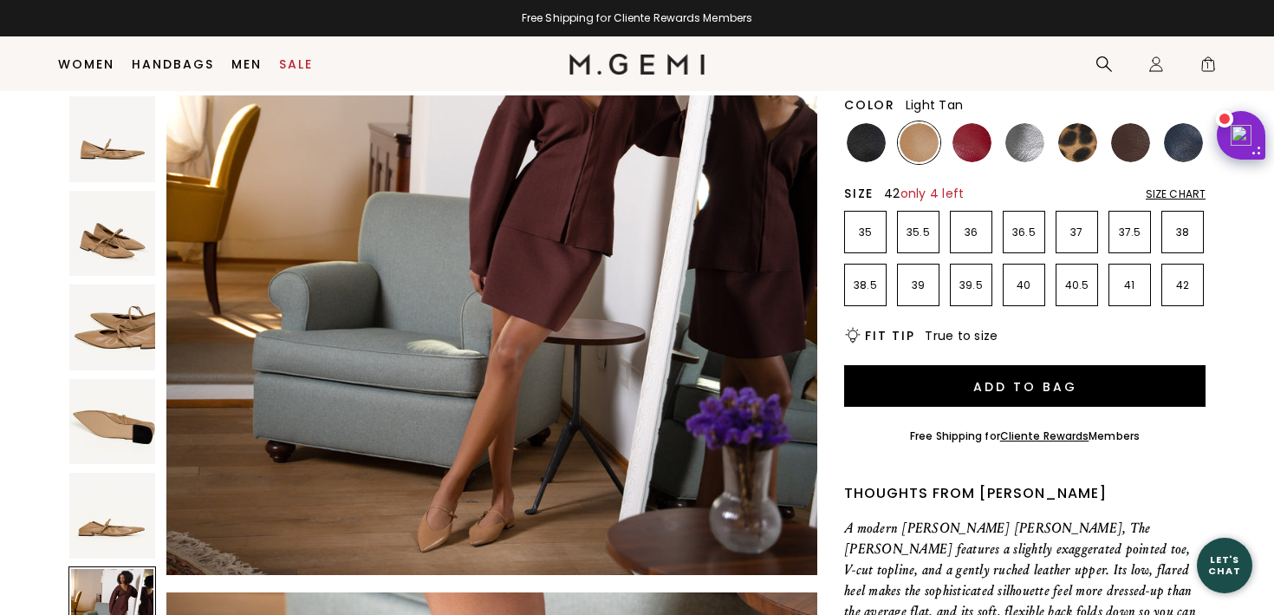
click at [1187, 282] on p "42" at bounding box center [1183, 285] width 41 height 14
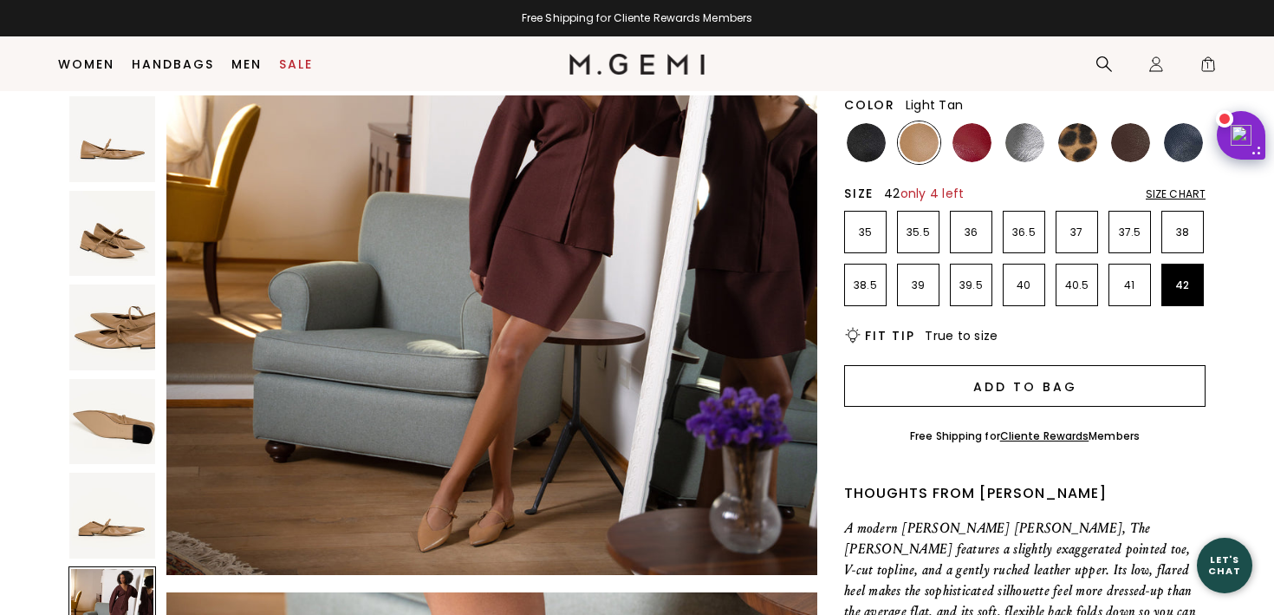
click at [1017, 388] on button "Add to Bag" at bounding box center [1025, 386] width 362 height 42
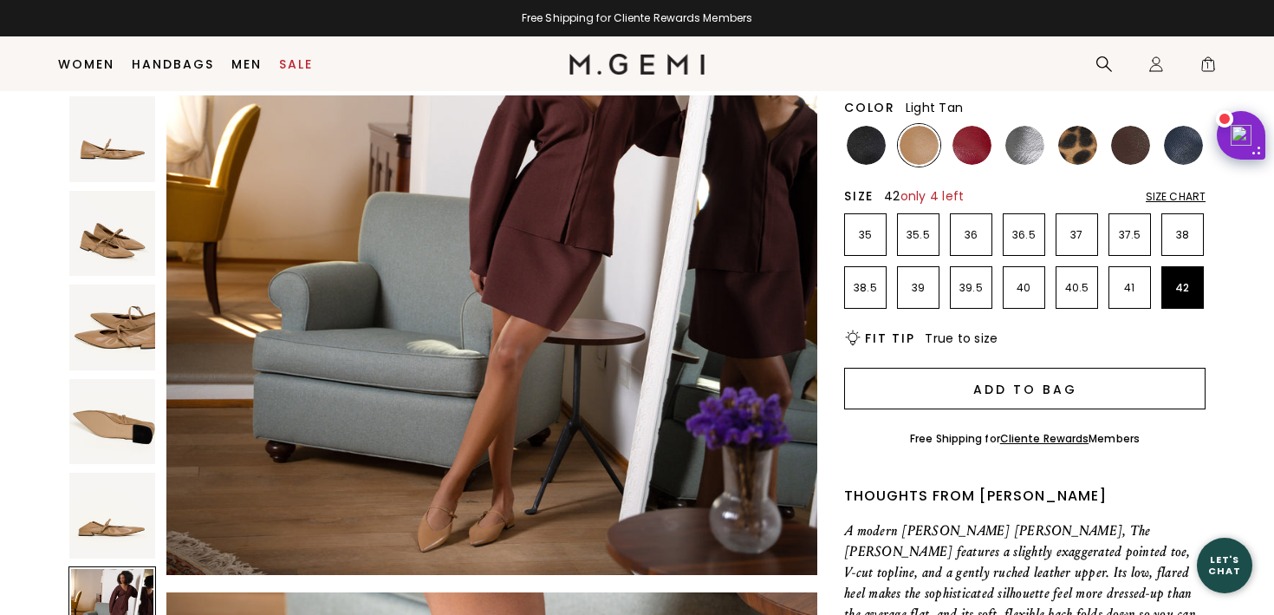
scroll to position [0, 0]
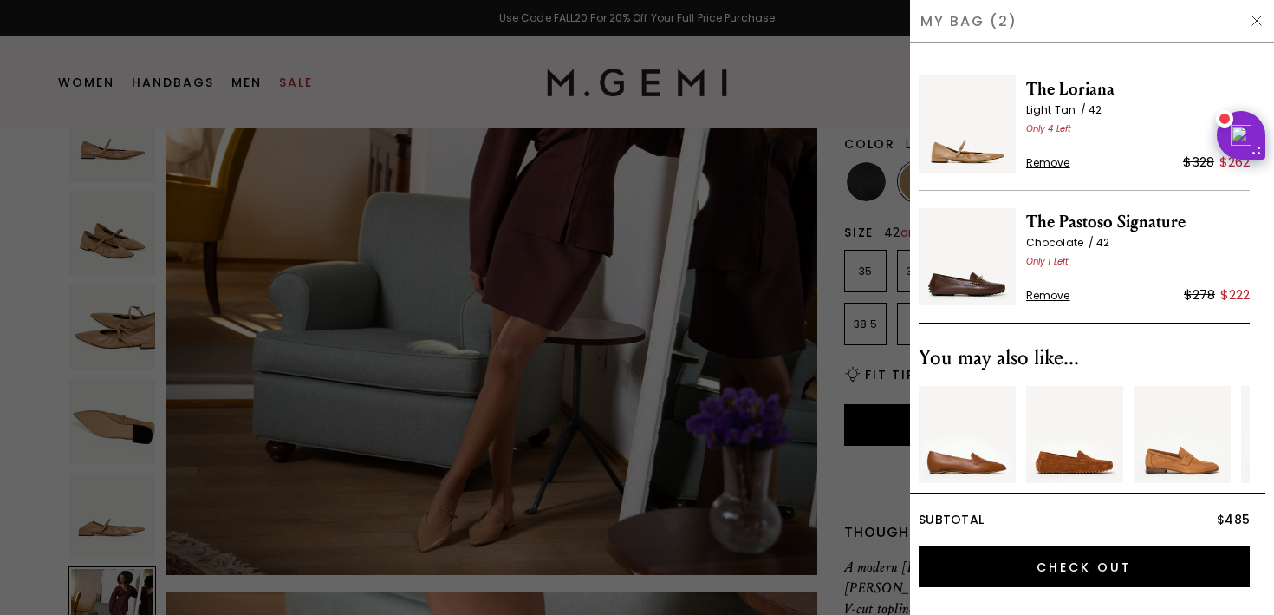
click at [1052, 294] on span "Remove" at bounding box center [1048, 296] width 44 height 14
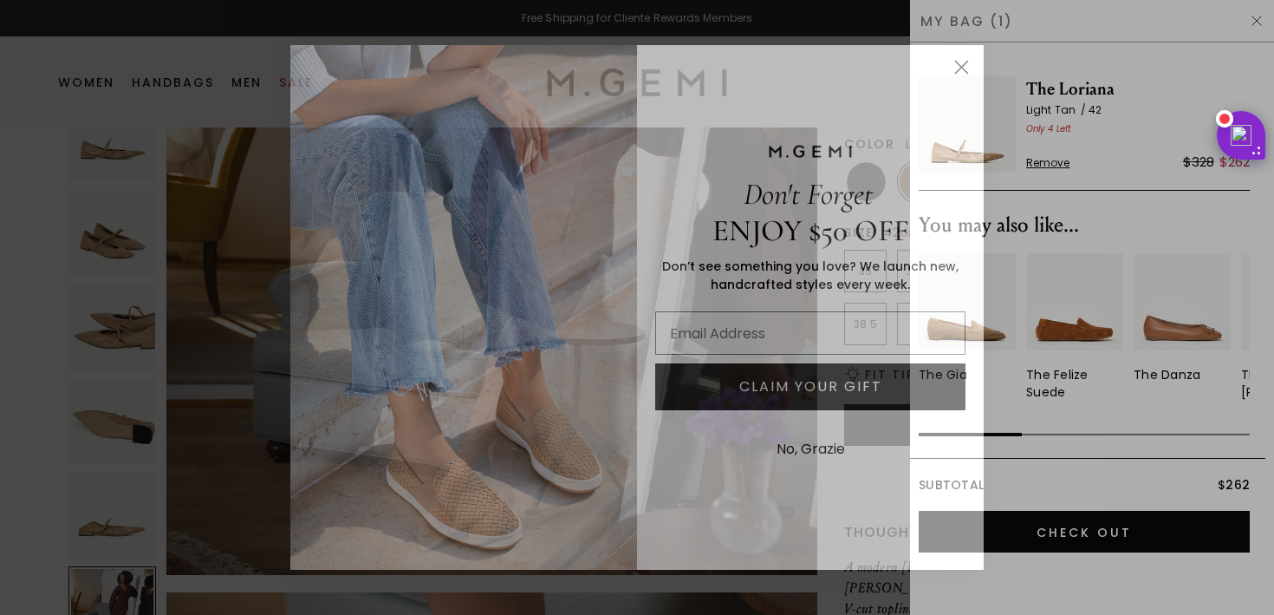
click at [963, 64] on icon "Close dialog" at bounding box center [962, 67] width 30 height 30
